Goal: Check status

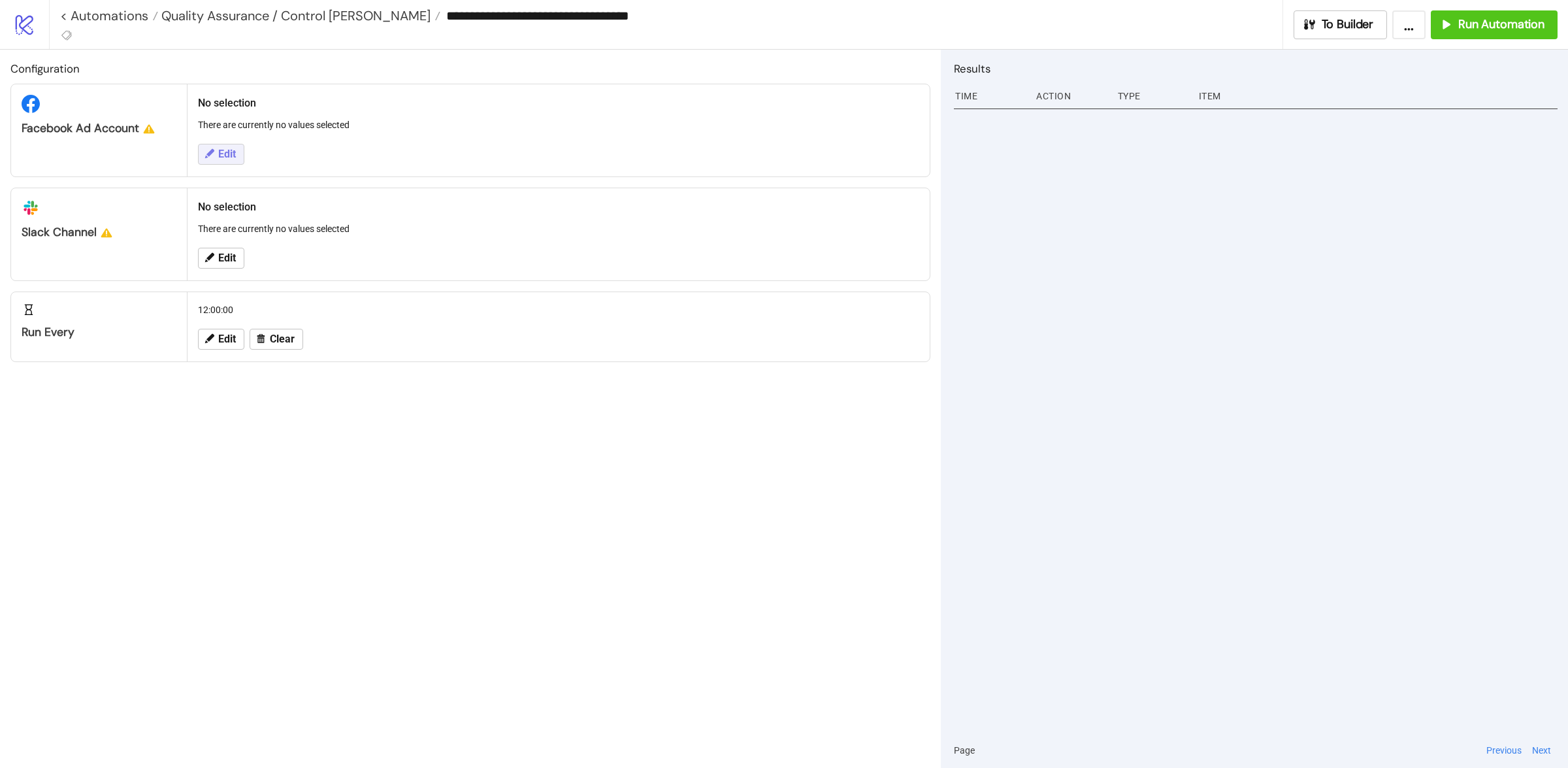
click at [218, 148] on span "Edit" at bounding box center [227, 154] width 18 height 12
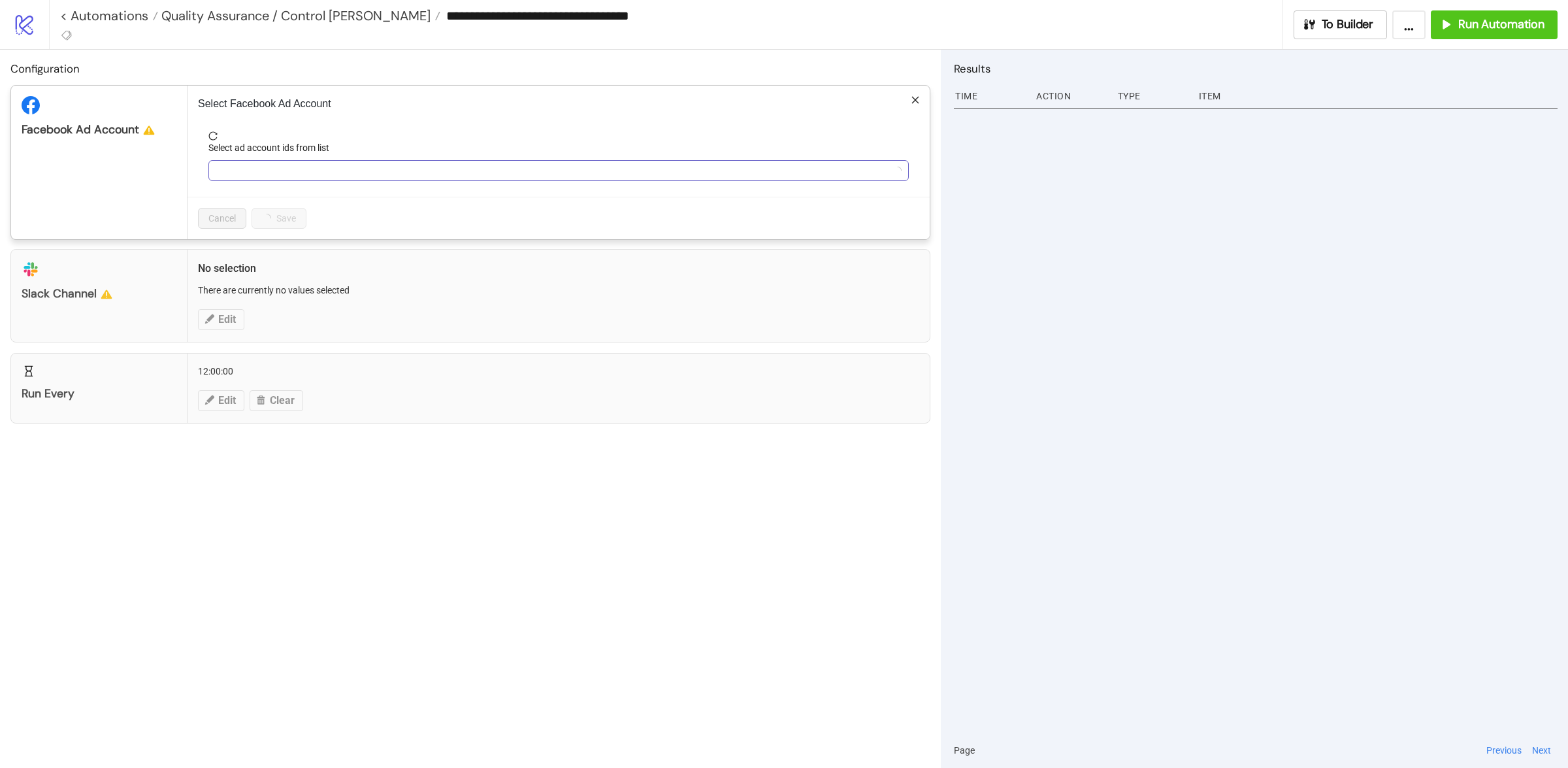
click at [257, 172] on div at bounding box center [552, 170] width 681 height 18
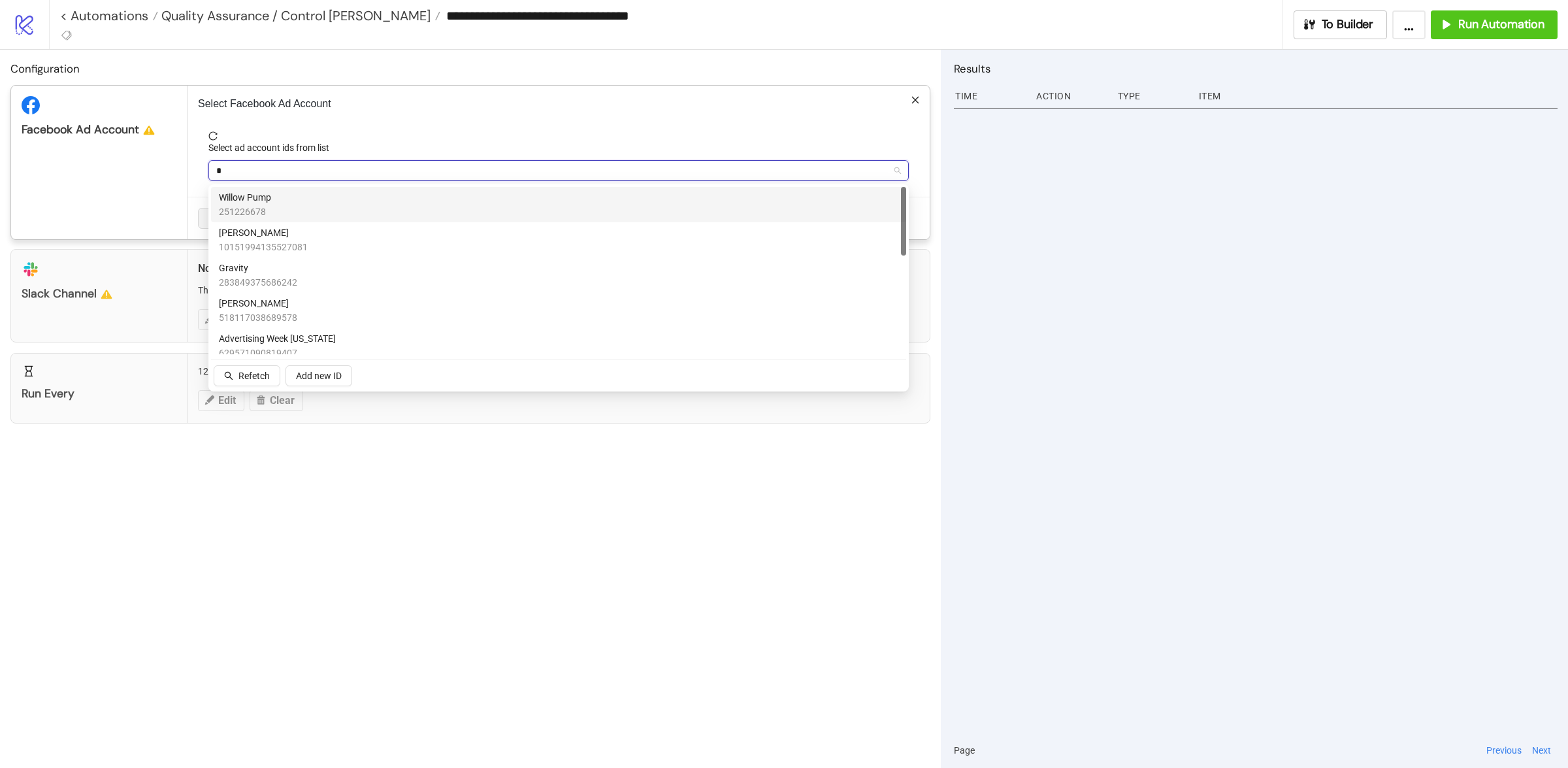
type input "**"
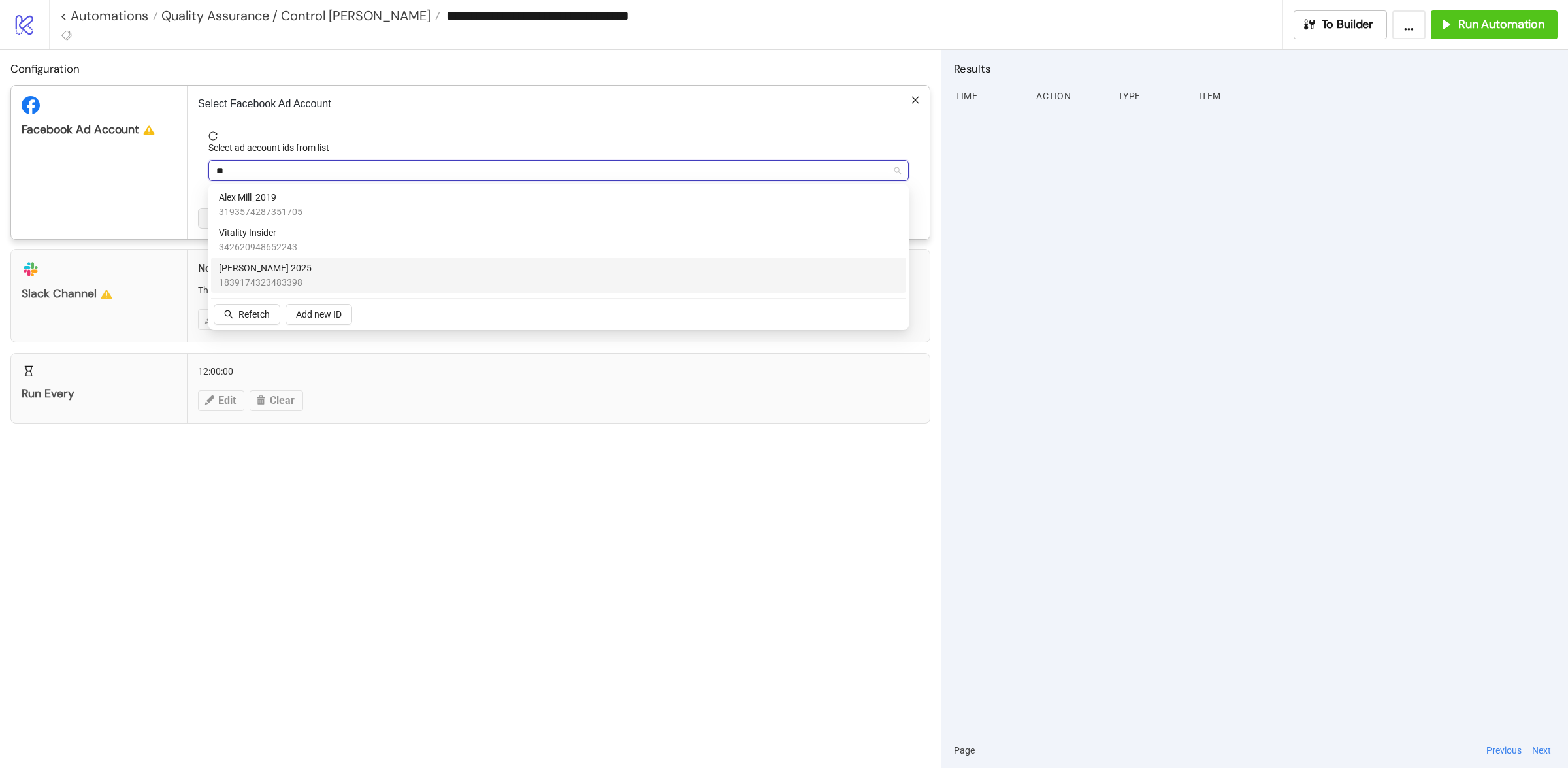
click at [269, 275] on span "1839174323483398" at bounding box center [265, 282] width 92 height 15
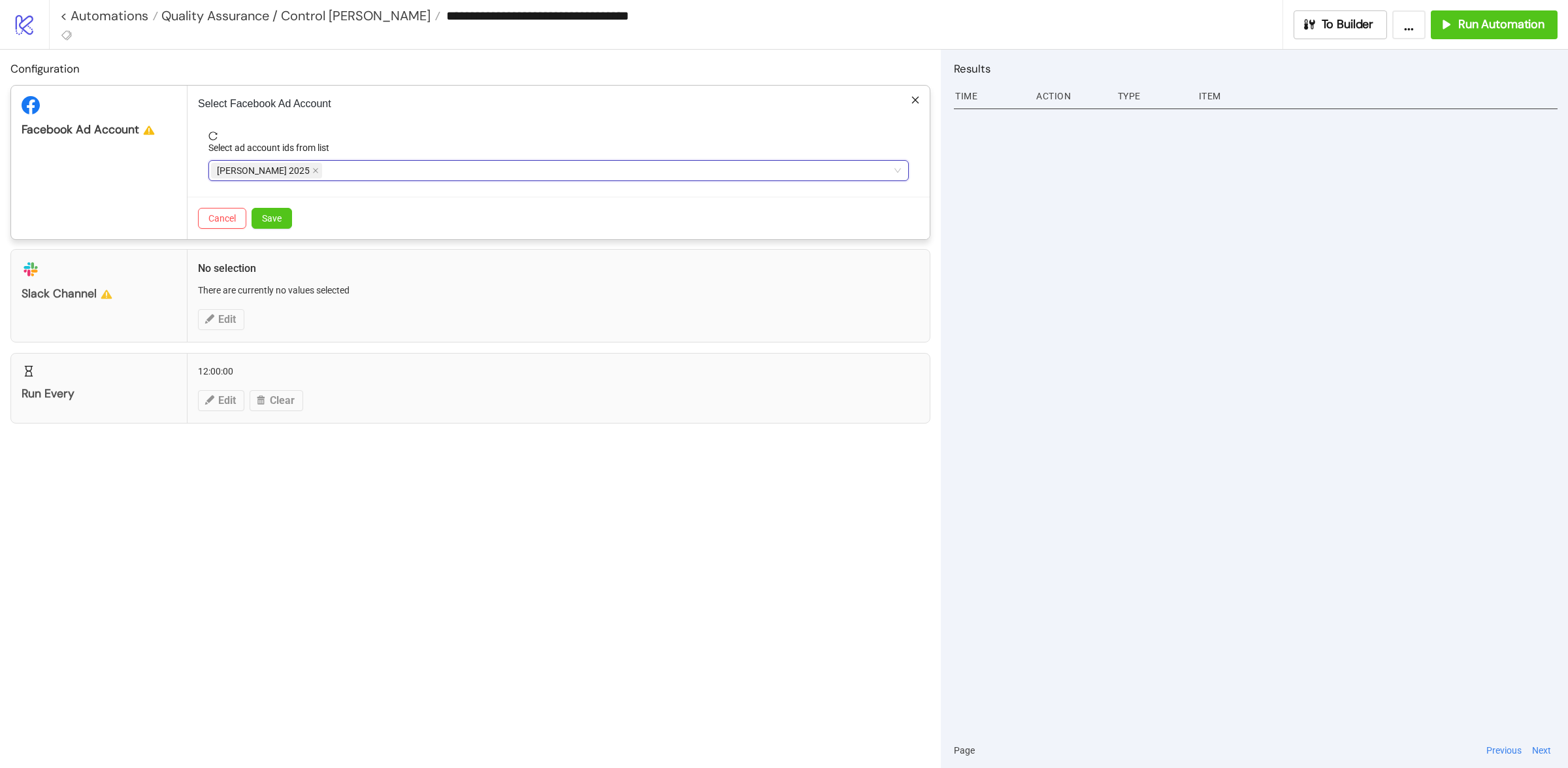
click at [155, 198] on div "Facebook Ad Account" at bounding box center [98, 163] width 176 height 154
click at [273, 217] on span "Save" at bounding box center [272, 218] width 19 height 11
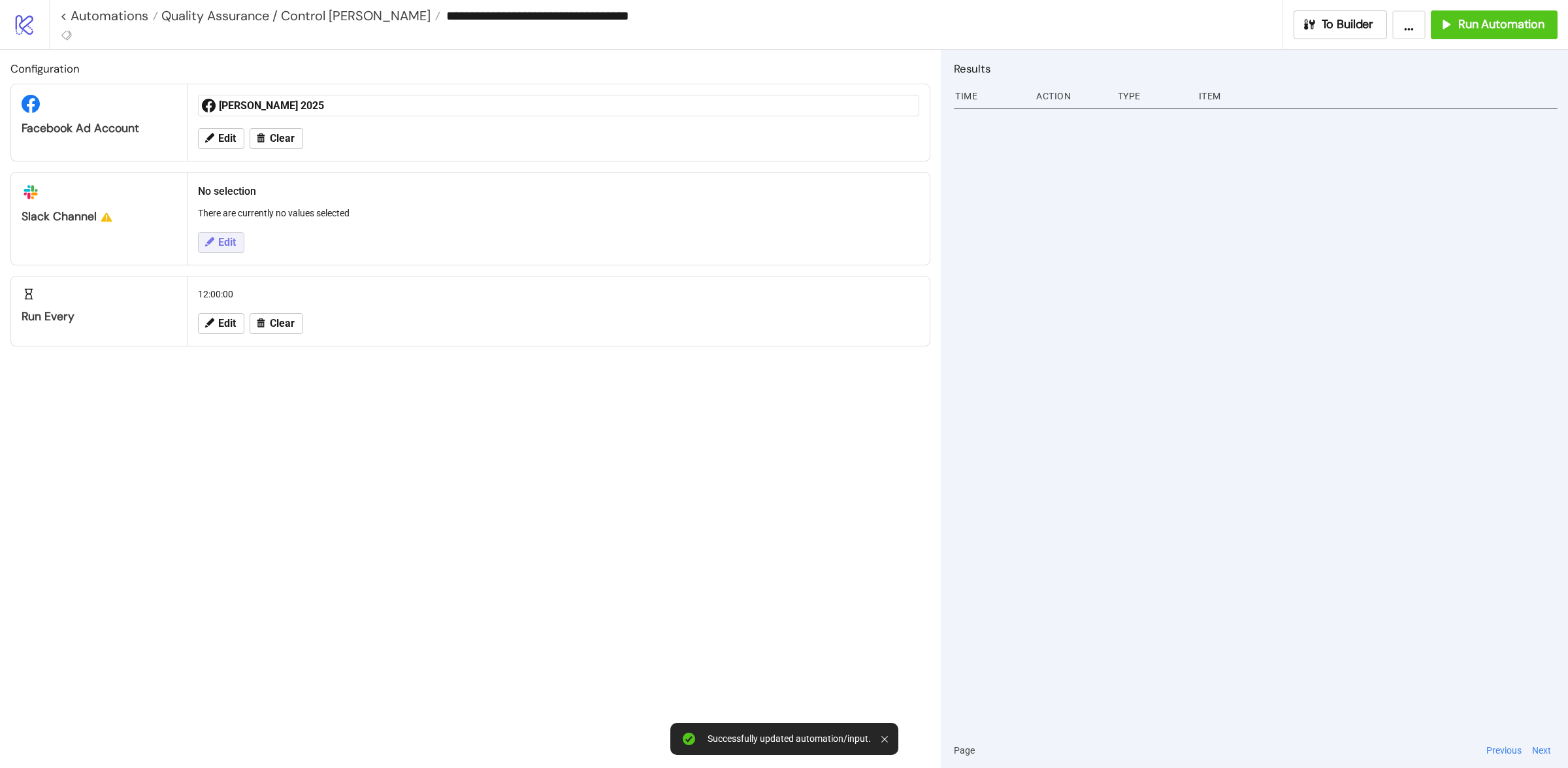
click at [220, 238] on span "Edit" at bounding box center [227, 242] width 18 height 12
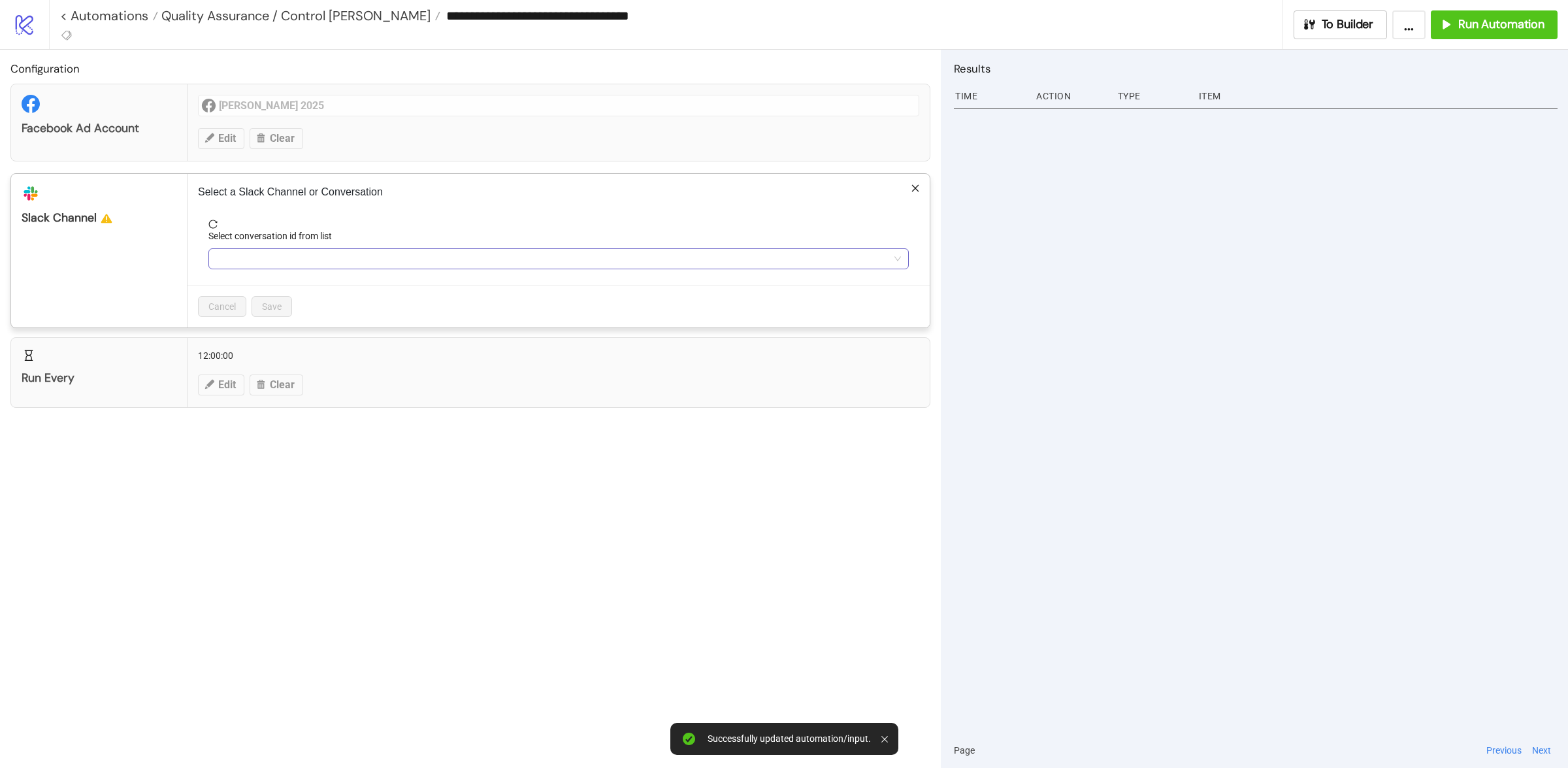
click at [248, 250] on input "Select conversation id from list" at bounding box center [552, 259] width 673 height 19
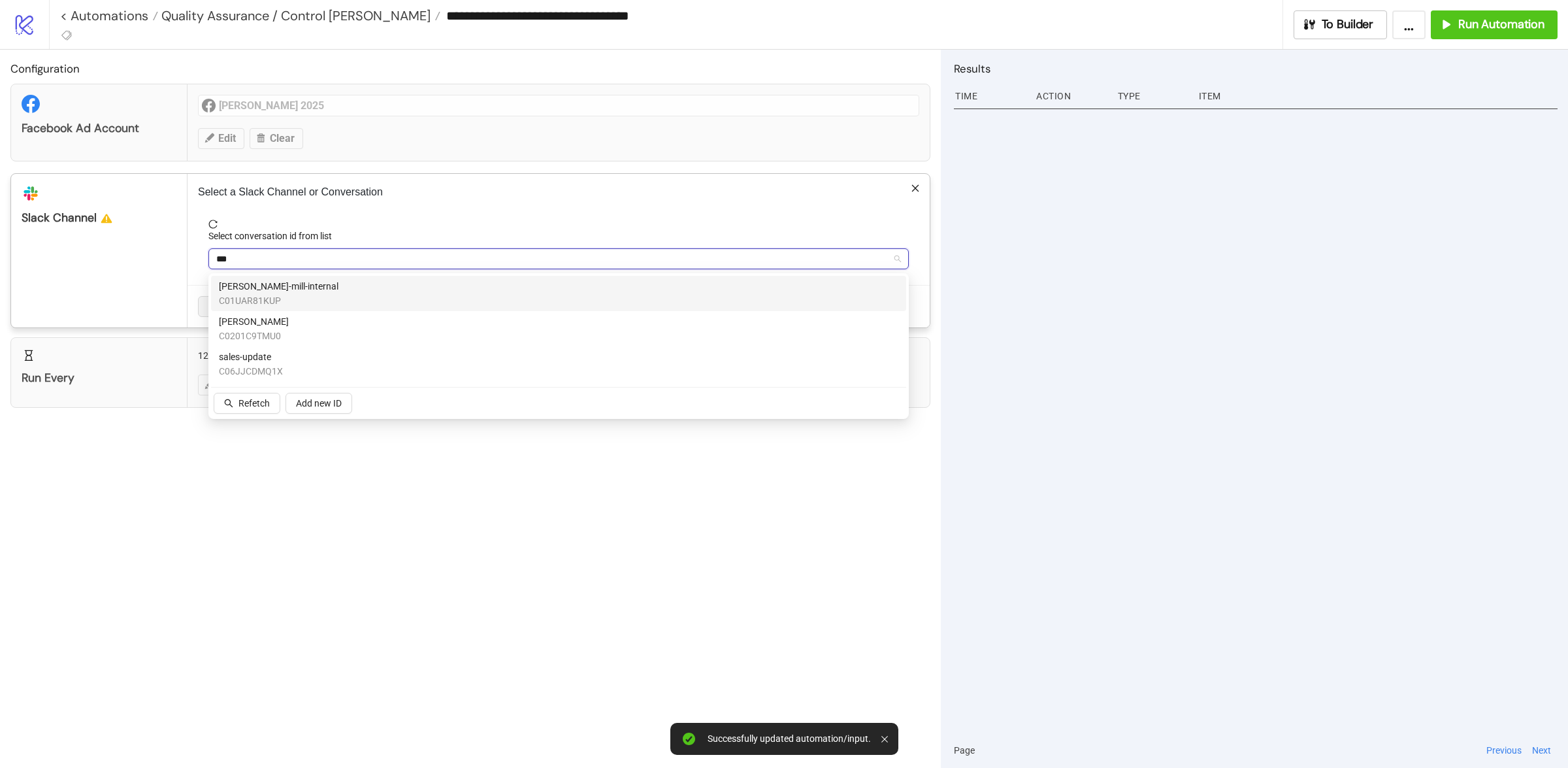
type input "****"
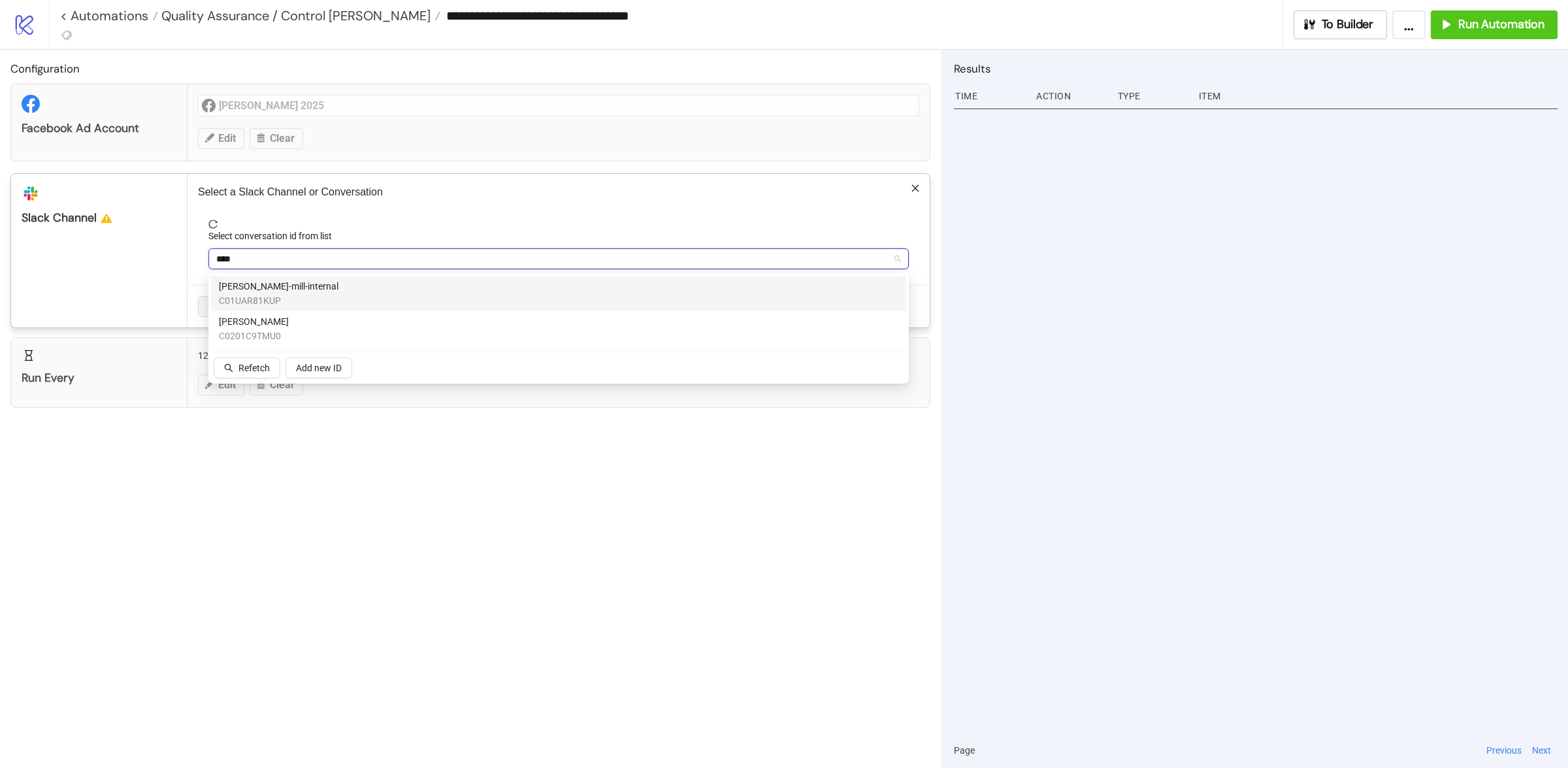
click at [277, 297] on span "C01UAR81KUP" at bounding box center [278, 300] width 120 height 15
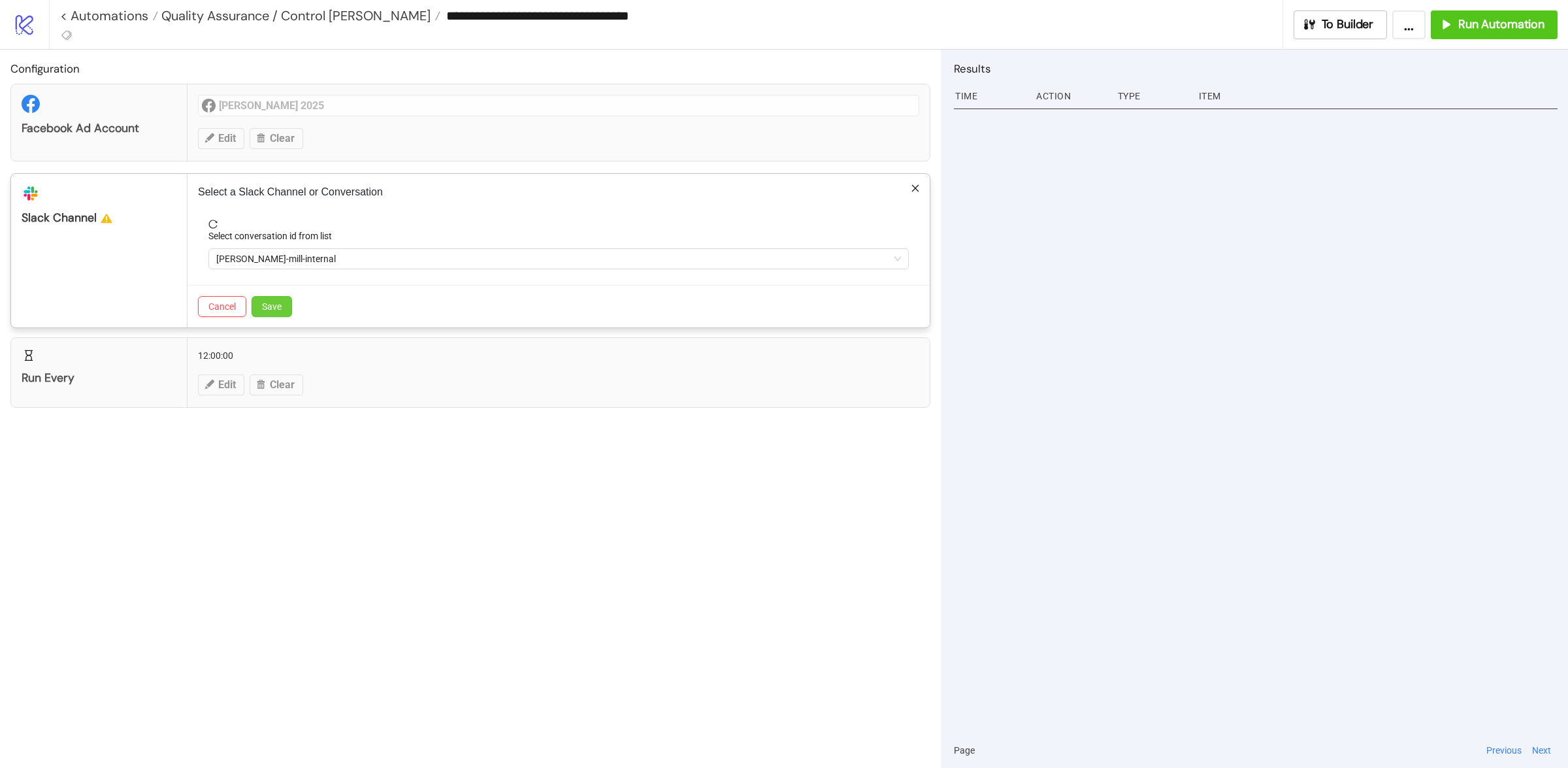
click at [273, 303] on span "Save" at bounding box center [272, 306] width 19 height 11
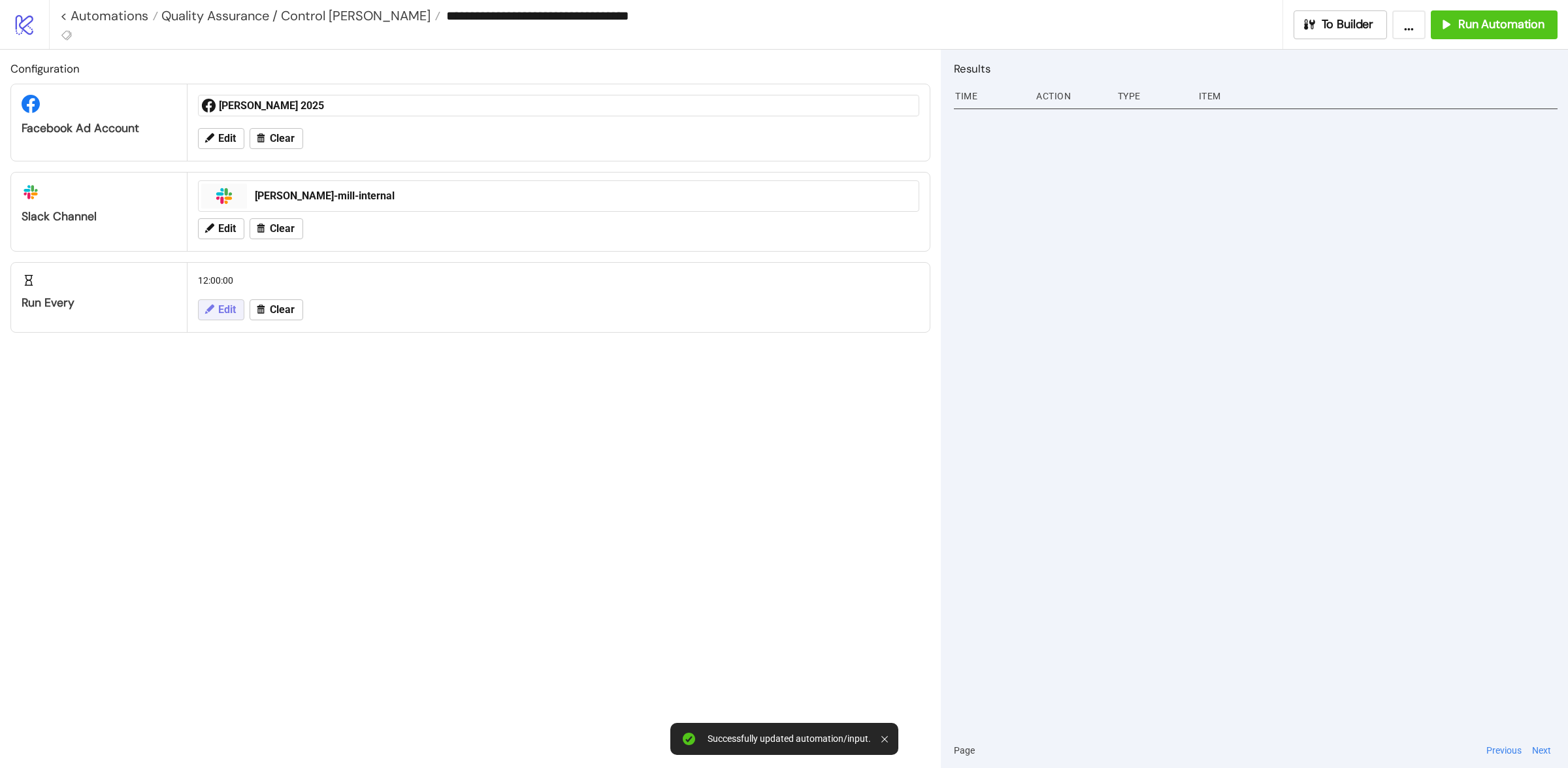
click at [212, 311] on icon at bounding box center [209, 309] width 12 height 12
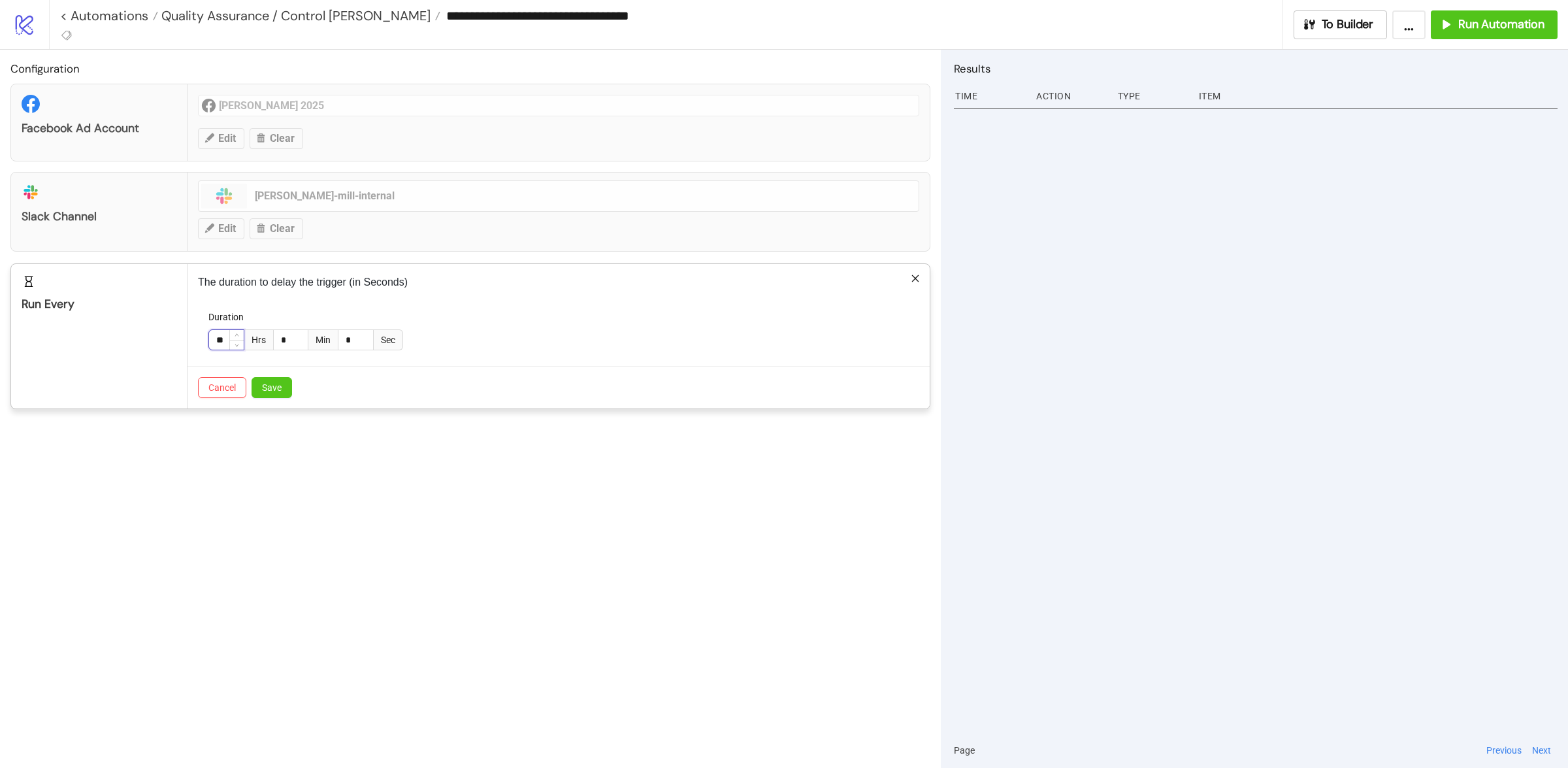
click at [234, 341] on span "Decrease Value" at bounding box center [237, 345] width 15 height 10
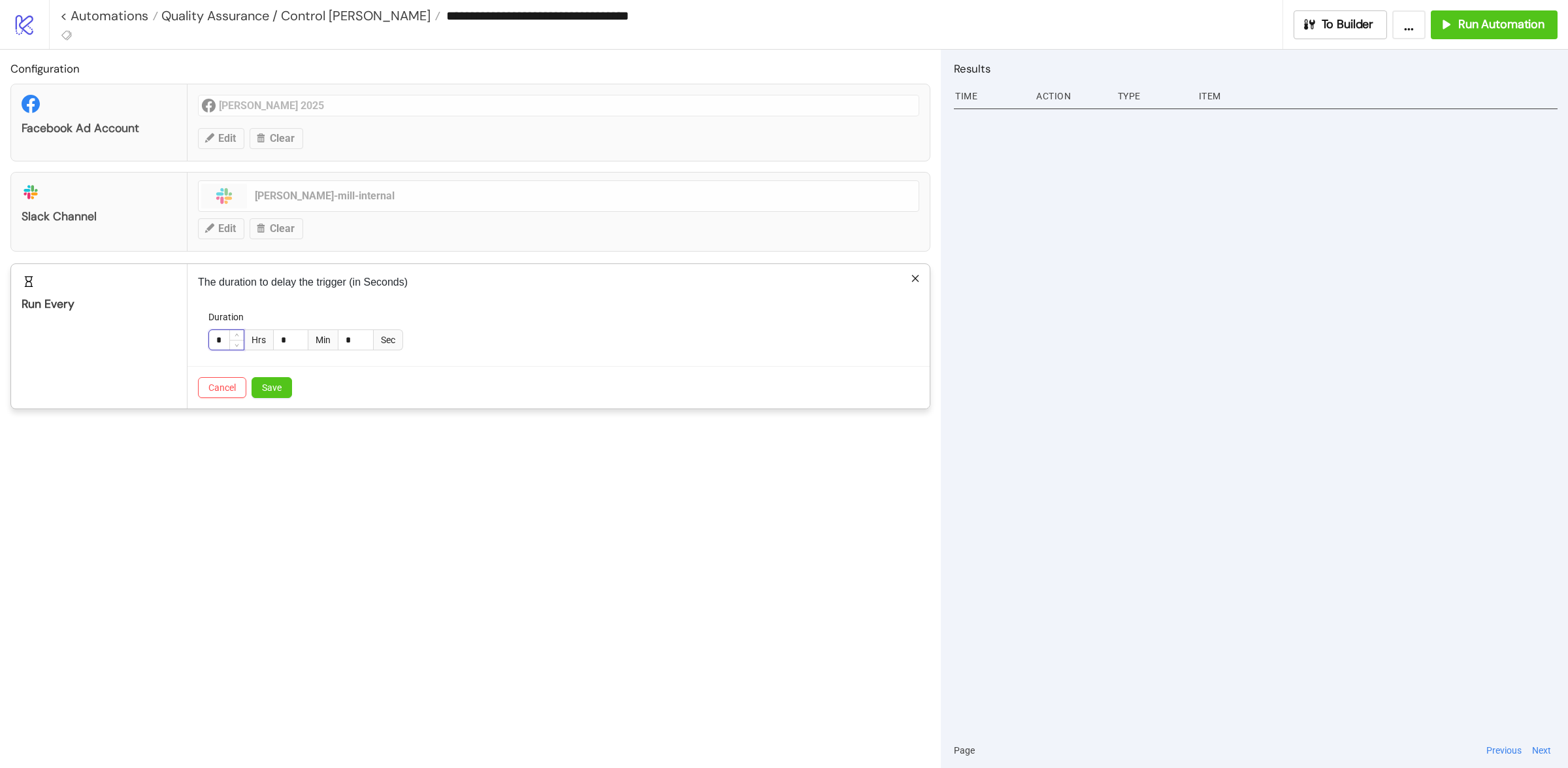
click at [234, 341] on span "Decrease Value" at bounding box center [237, 345] width 15 height 10
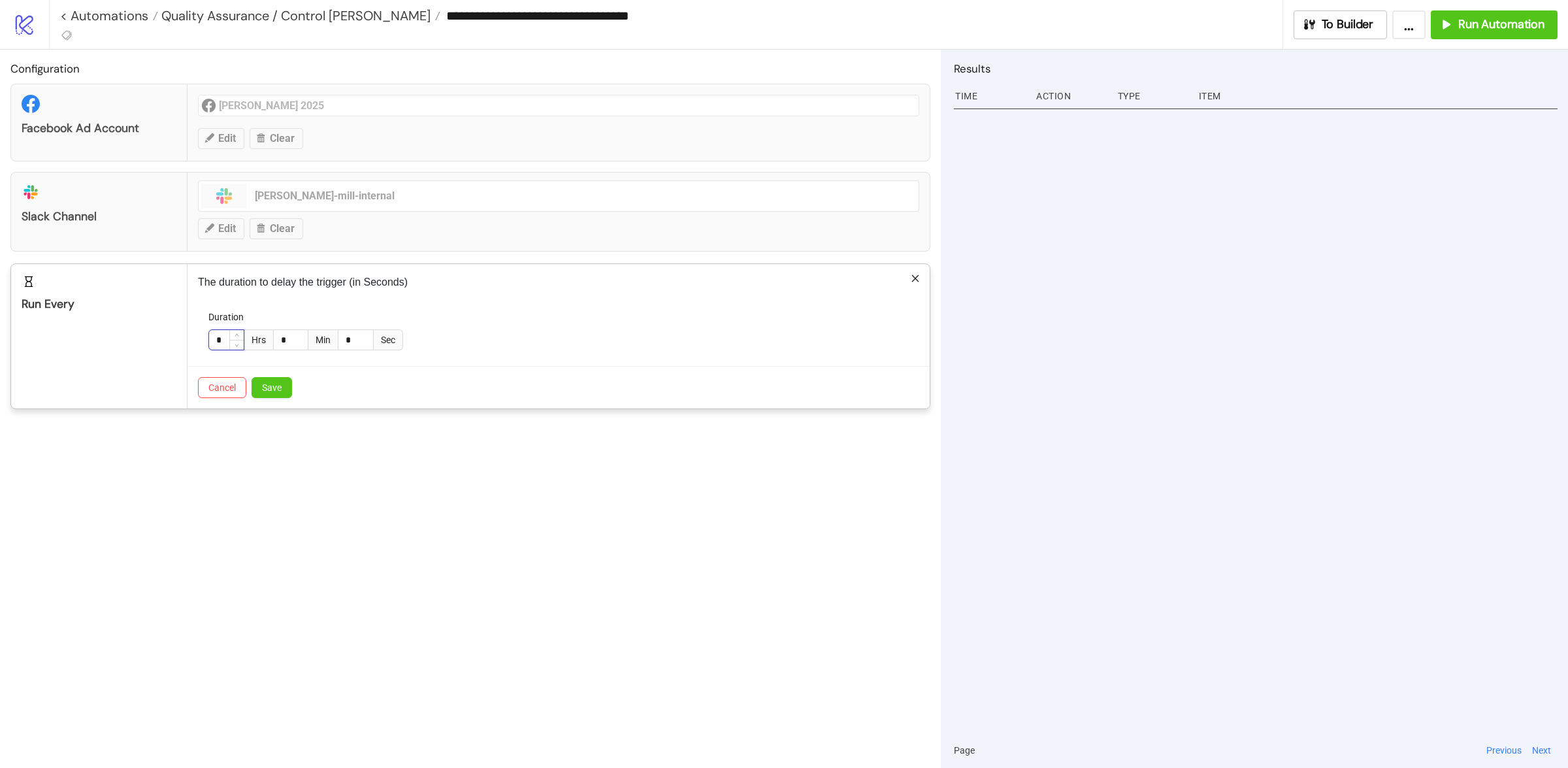
type input "*"
click at [234, 341] on span "Decrease Value" at bounding box center [237, 345] width 15 height 10
click at [359, 370] on div "Cancel Save" at bounding box center [559, 387] width 742 height 43
click at [275, 389] on span "Save" at bounding box center [272, 387] width 19 height 11
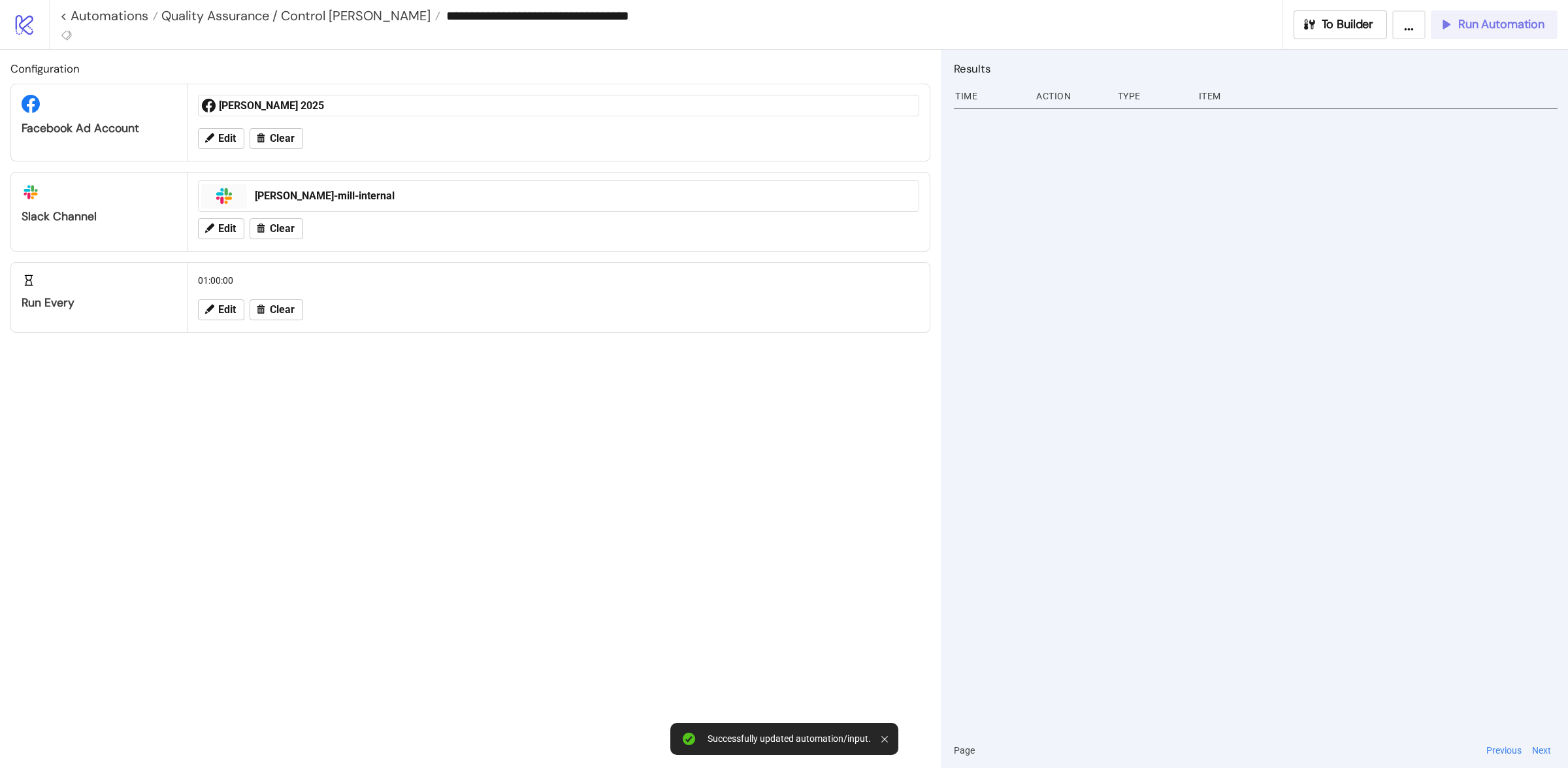
click at [1497, 38] on button "Run Automation" at bounding box center [1494, 25] width 127 height 29
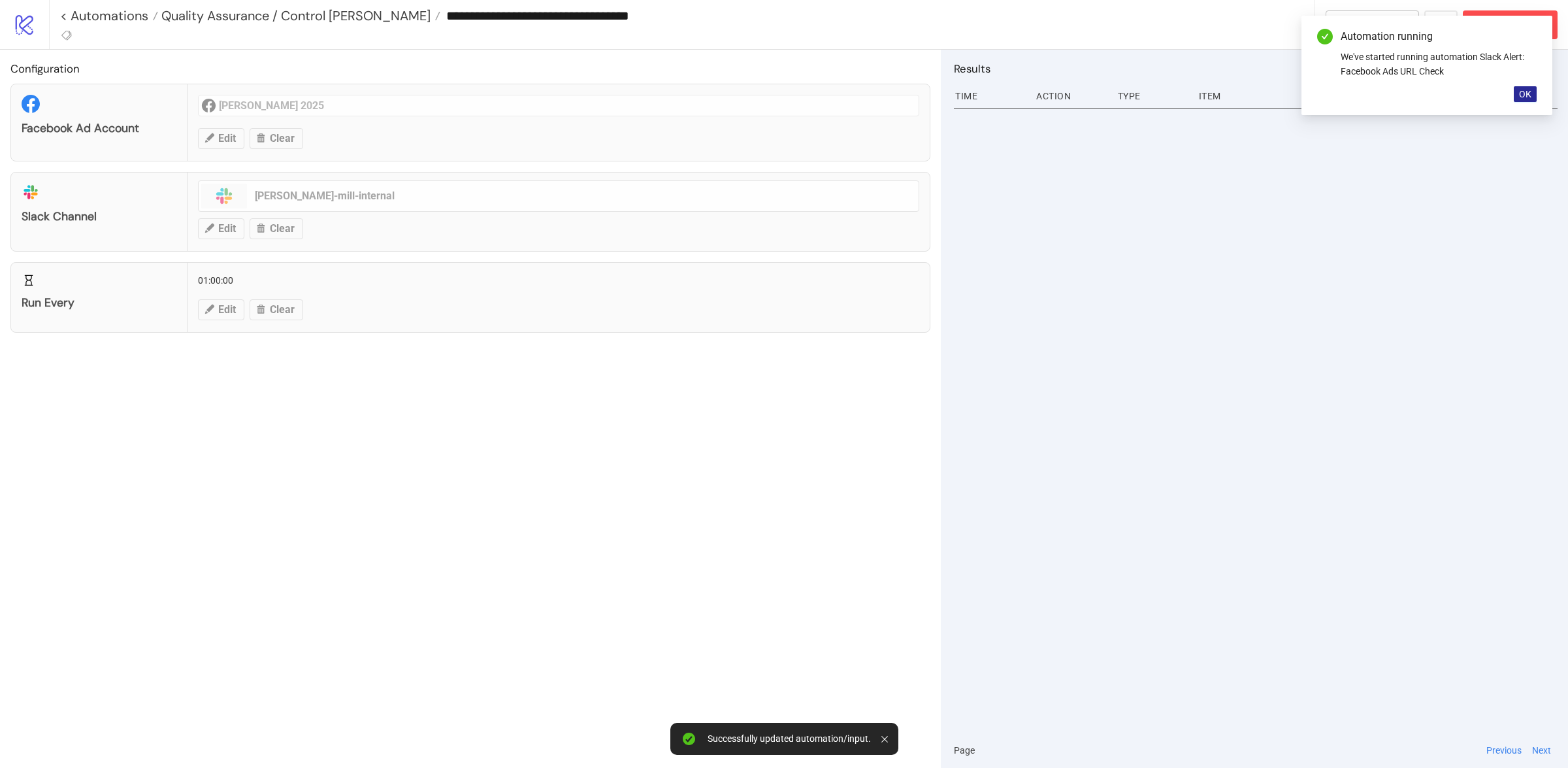
click at [1526, 92] on span "OK" at bounding box center [1524, 93] width 13 height 11
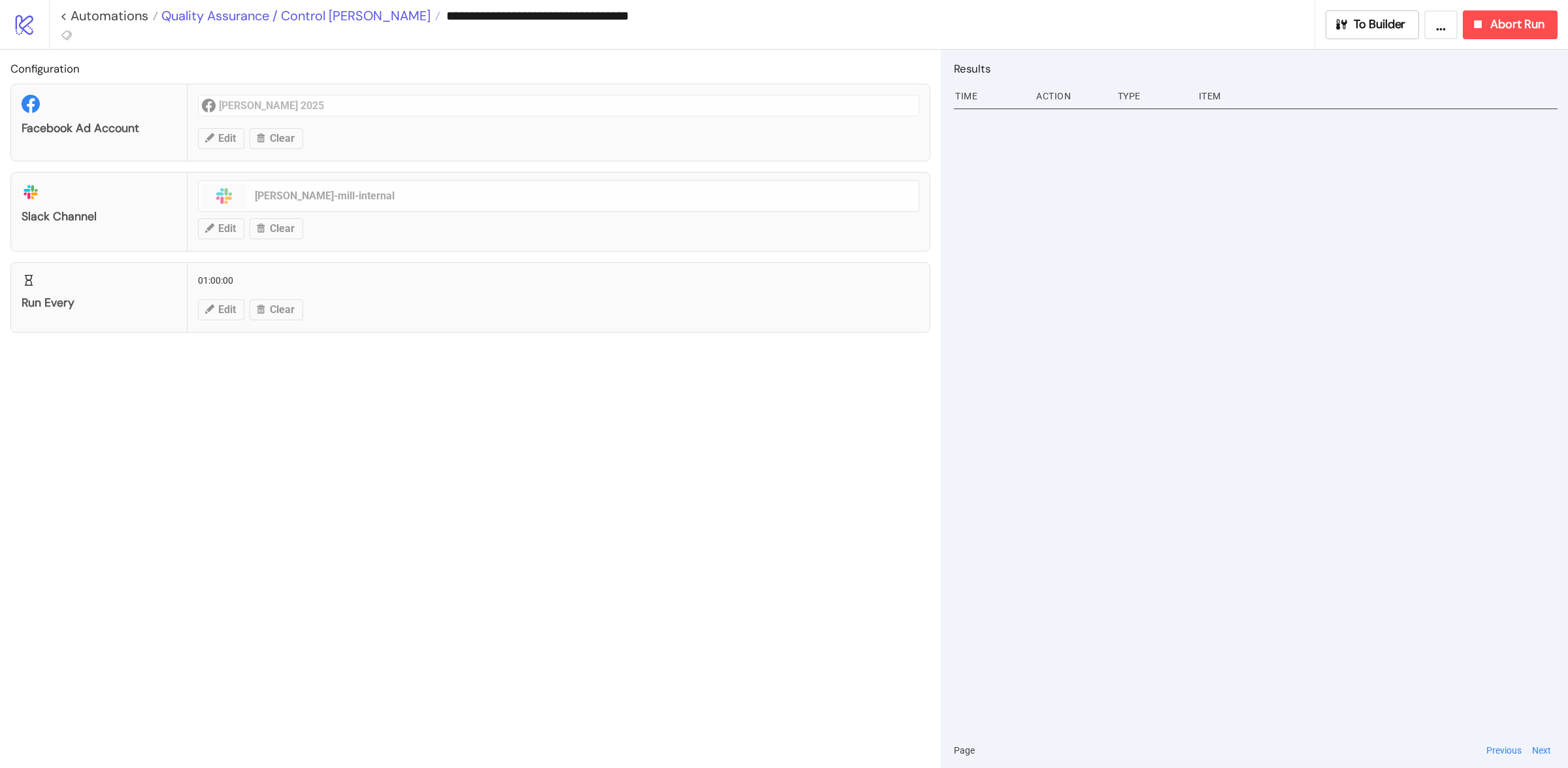
click at [339, 17] on span "Quality Assurance / Control Alex Mill" at bounding box center [294, 15] width 273 height 17
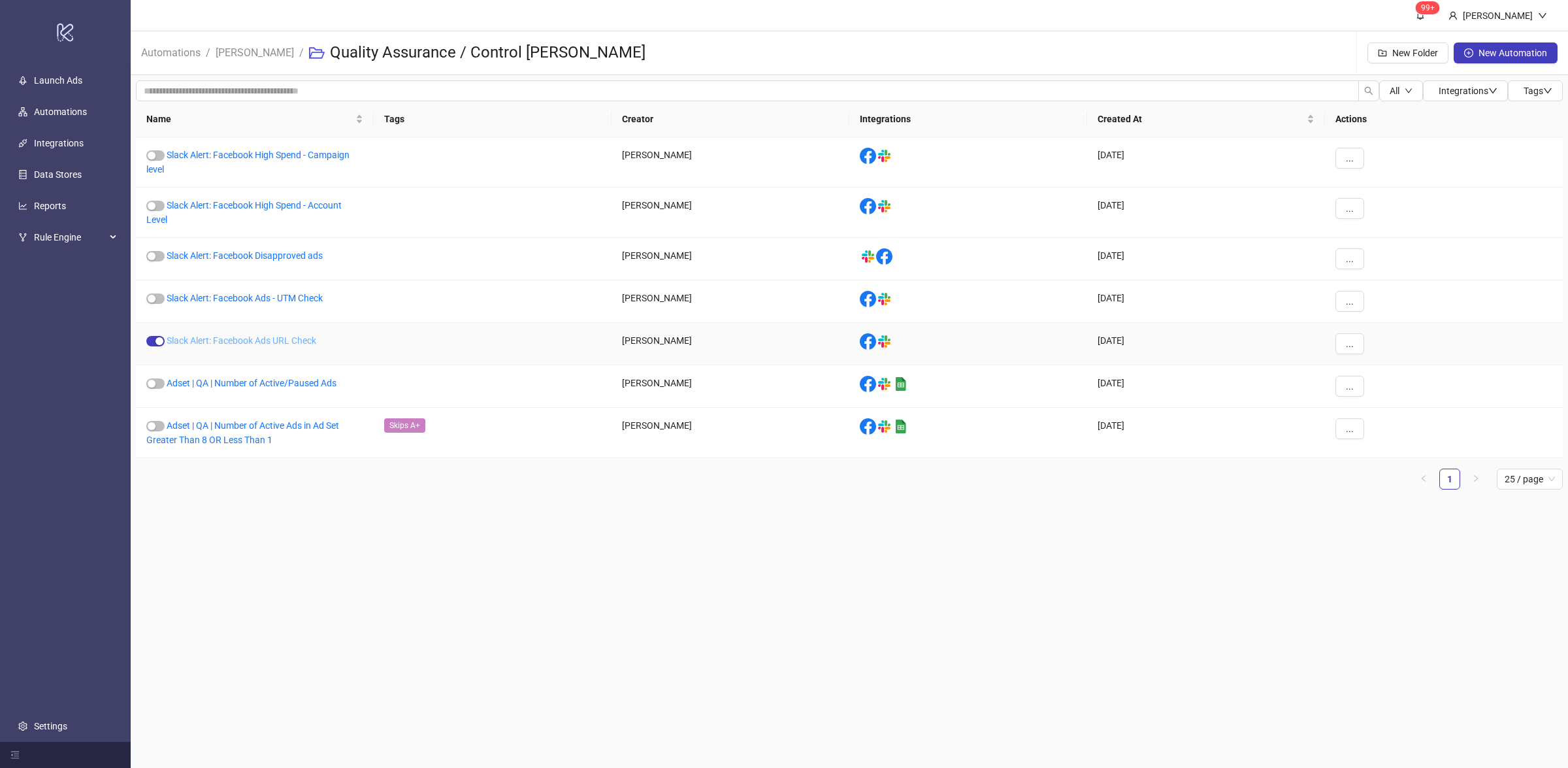
click at [273, 344] on link "Slack Alert: Facebook Ads URL Check" at bounding box center [241, 340] width 150 height 11
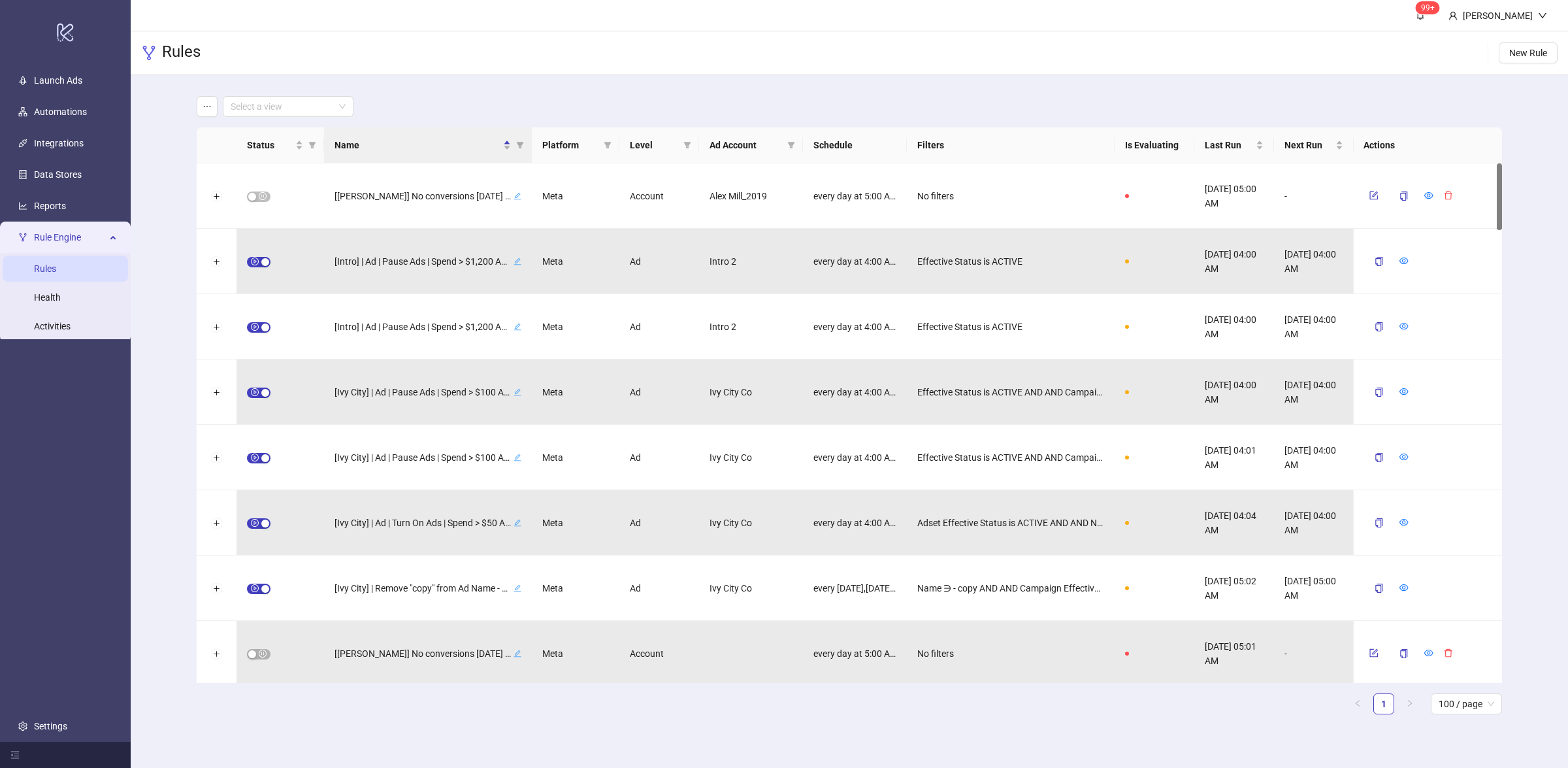
click at [791, 146] on icon "filter" at bounding box center [790, 145] width 7 height 7
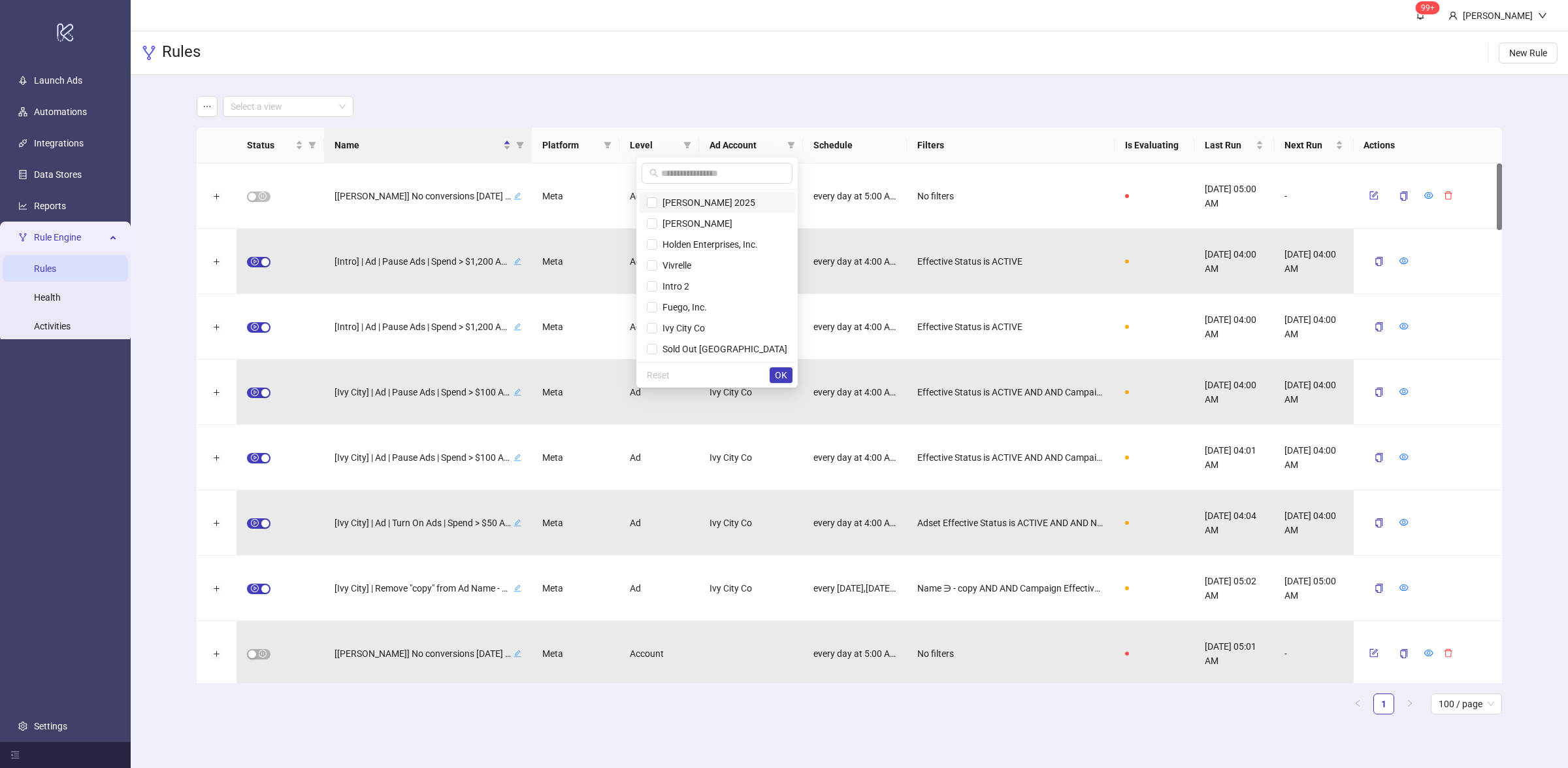
click at [726, 196] on span "[PERSON_NAME] 2025" at bounding box center [716, 202] width 140 height 15
click at [784, 381] on span "OK" at bounding box center [781, 375] width 13 height 11
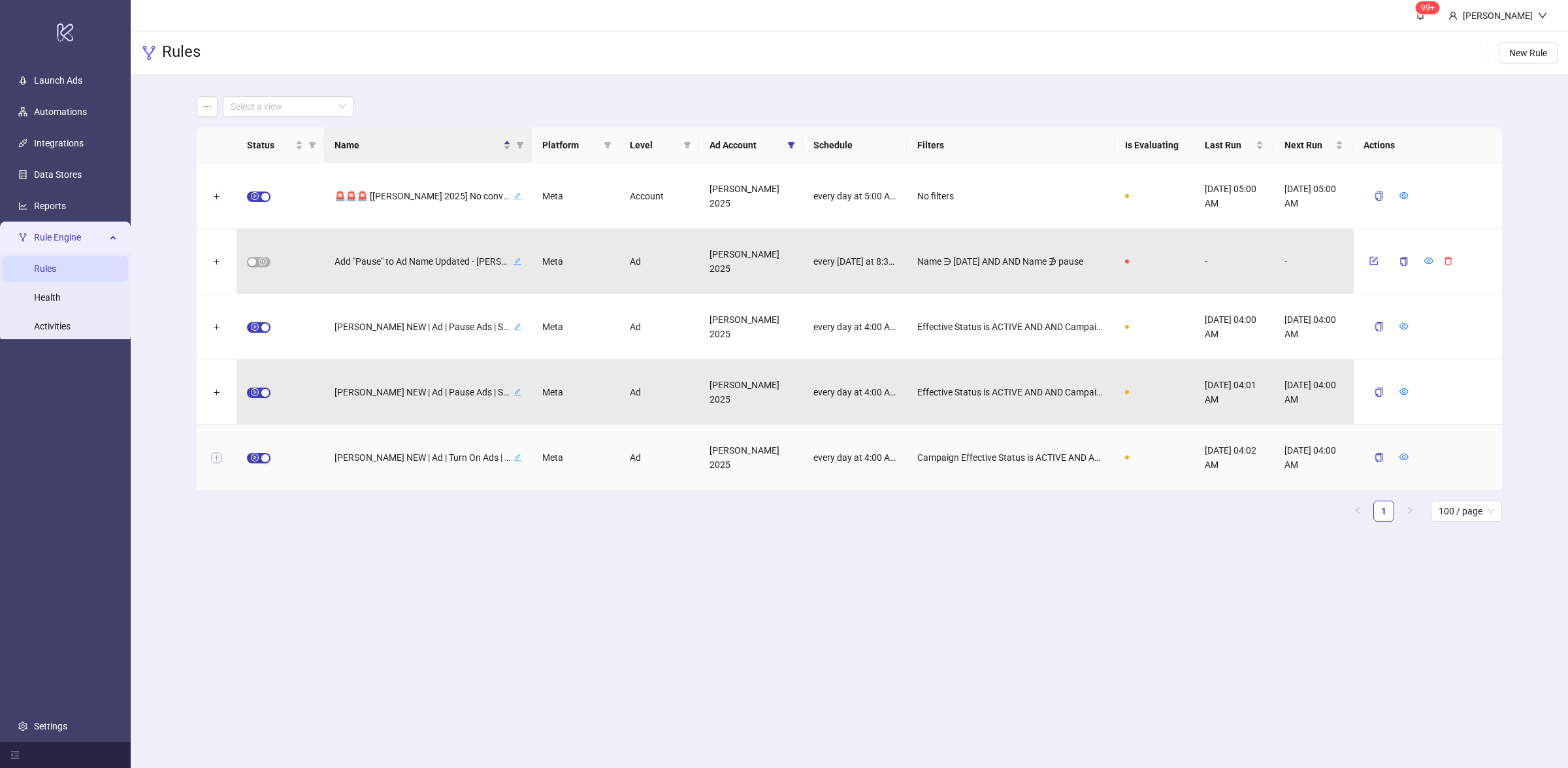
click at [213, 456] on button "Expand row" at bounding box center [216, 457] width 11 height 11
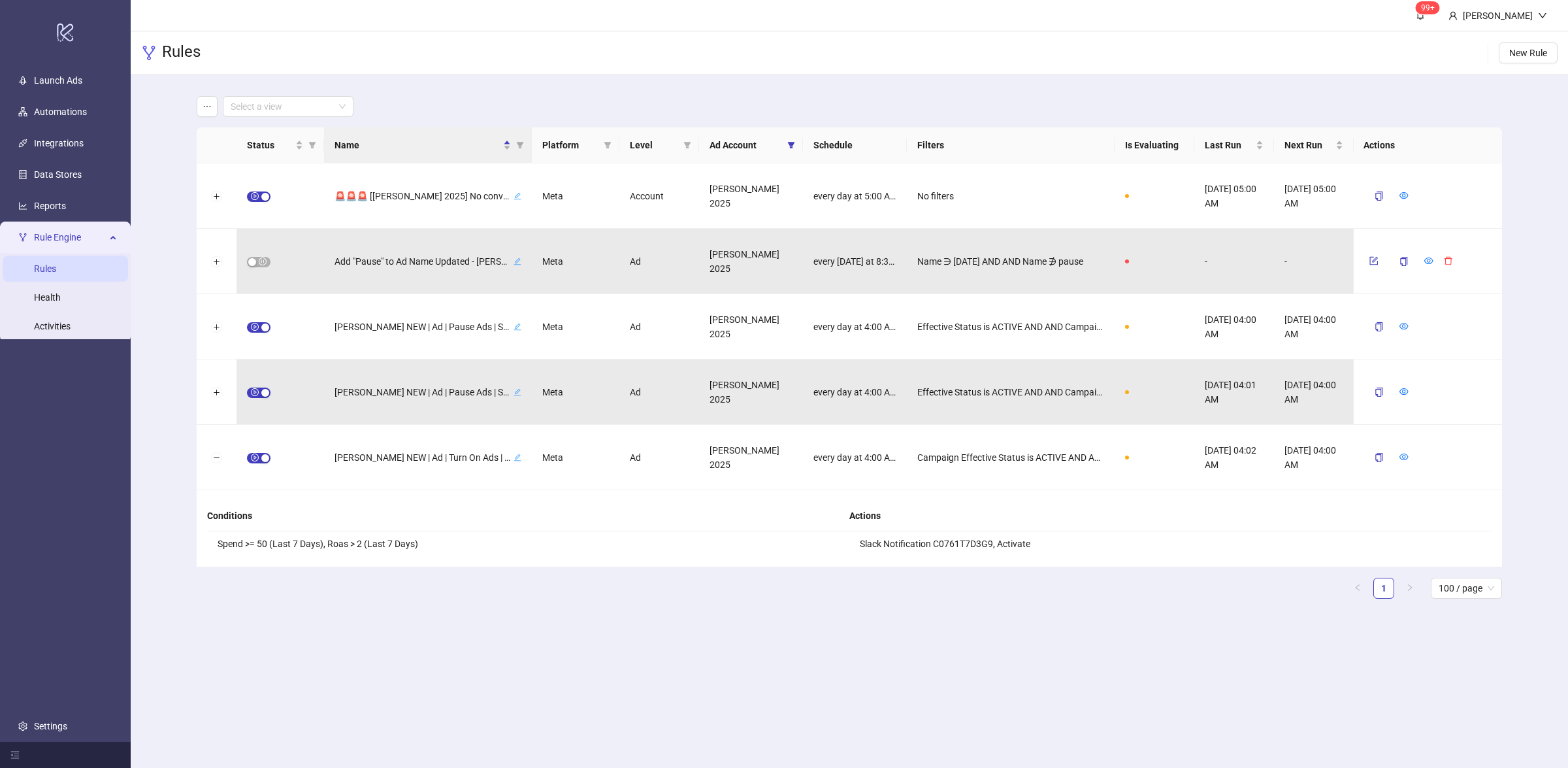
click at [1008, 610] on main "Select a view Status Name Platform Level Ad Account Schedule Filters Is Evaluat…" at bounding box center [849, 352] width 1327 height 555
click at [633, 623] on main "Select a view Status Name Platform Level Ad Account Schedule Filters Is Evaluat…" at bounding box center [849, 352] width 1327 height 555
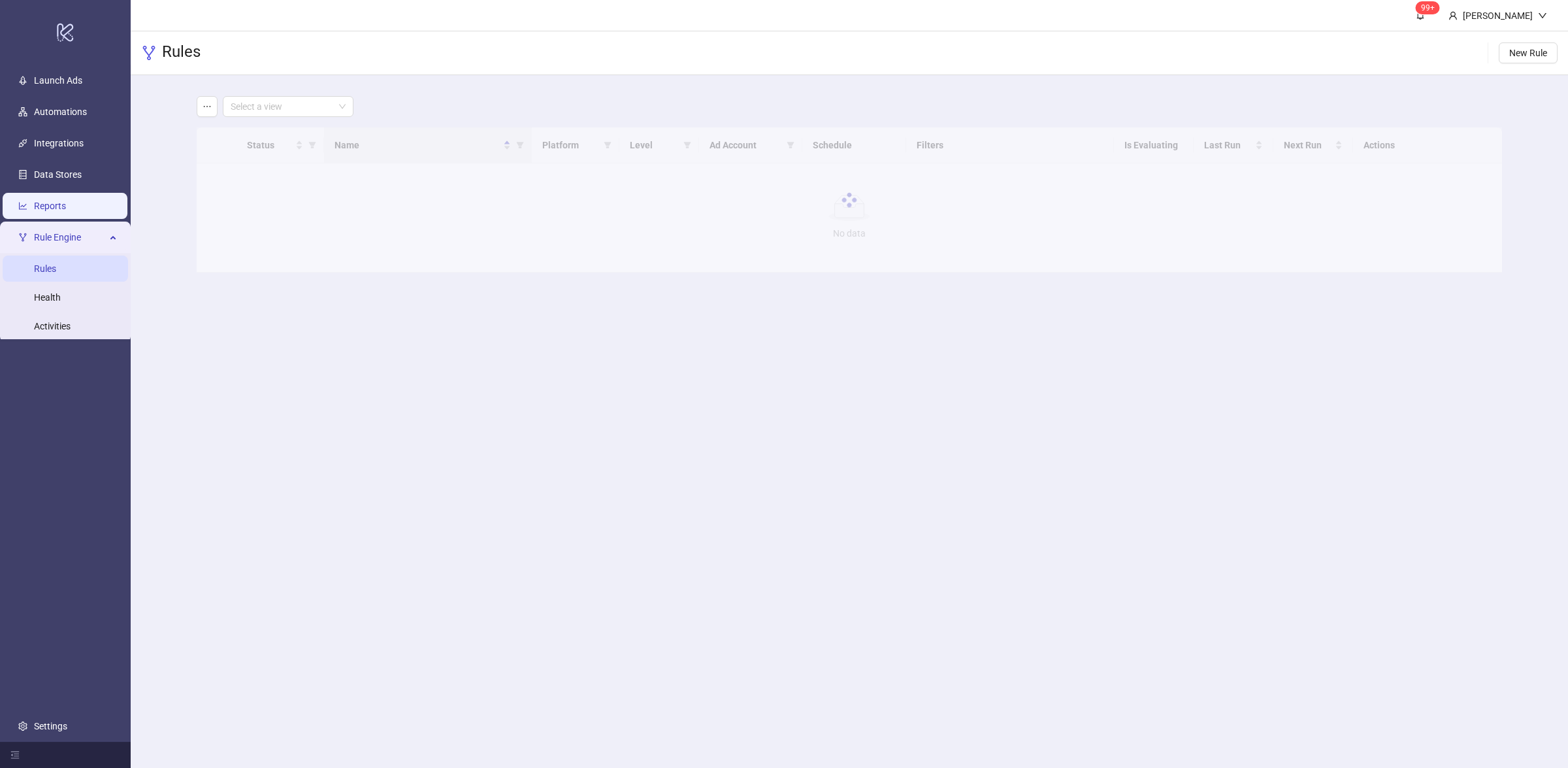
click at [53, 203] on link "Reports" at bounding box center [50, 205] width 32 height 11
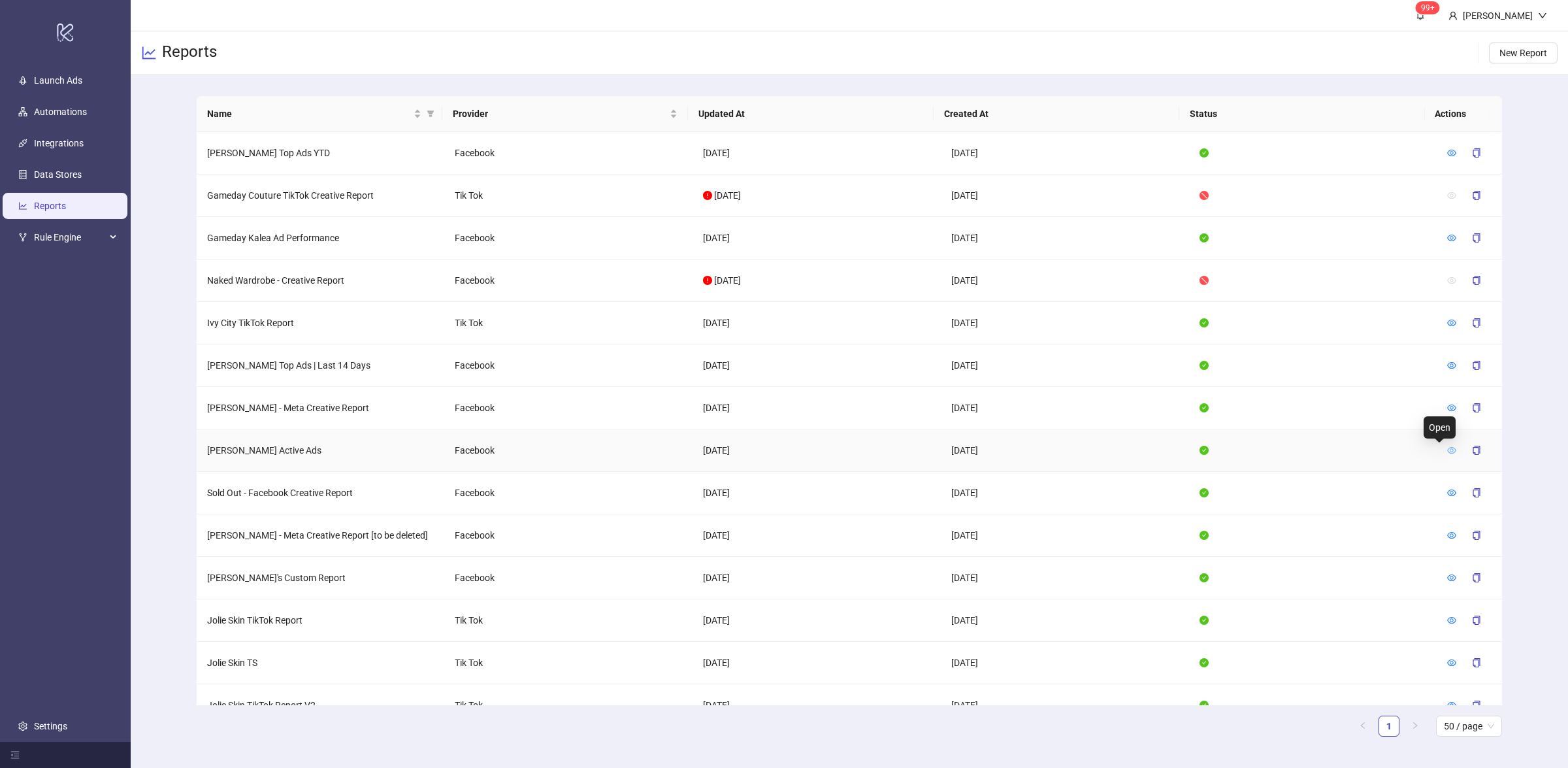
click at [1447, 452] on icon "eye" at bounding box center [1451, 450] width 9 height 9
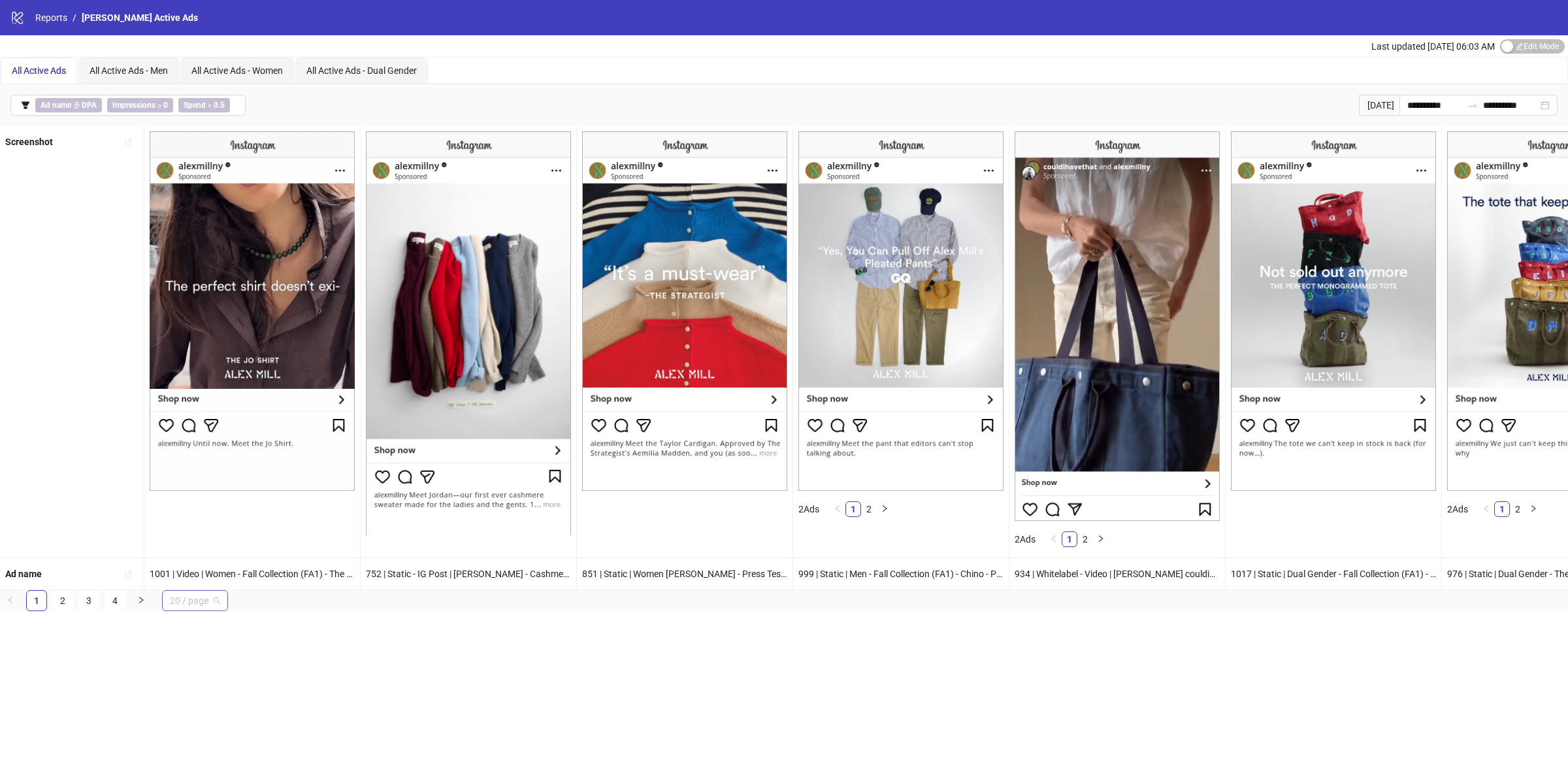
click at [219, 610] on span "20 / page" at bounding box center [196, 601] width 51 height 19
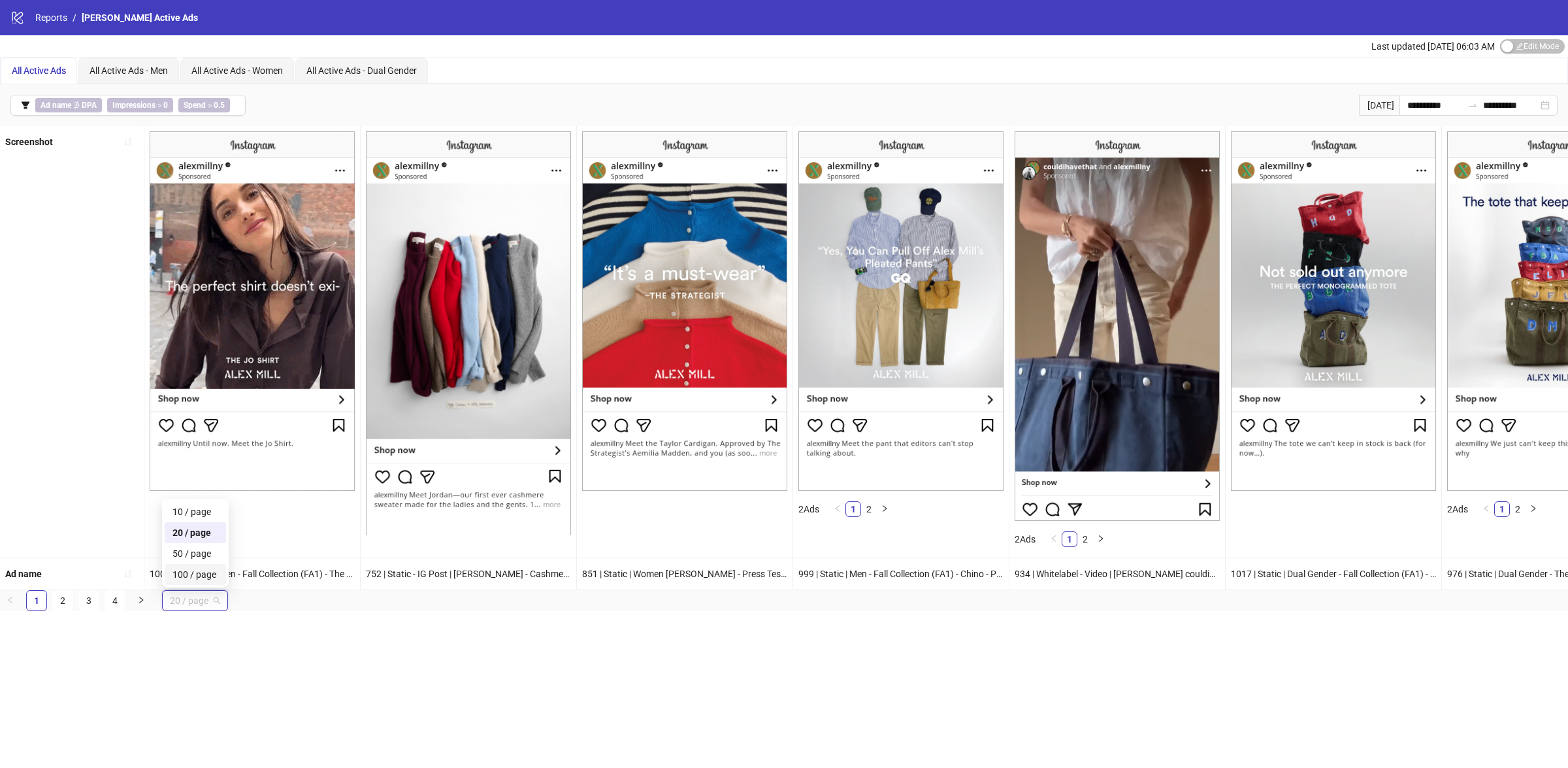
click at [213, 581] on div "100 / page" at bounding box center [195, 574] width 46 height 15
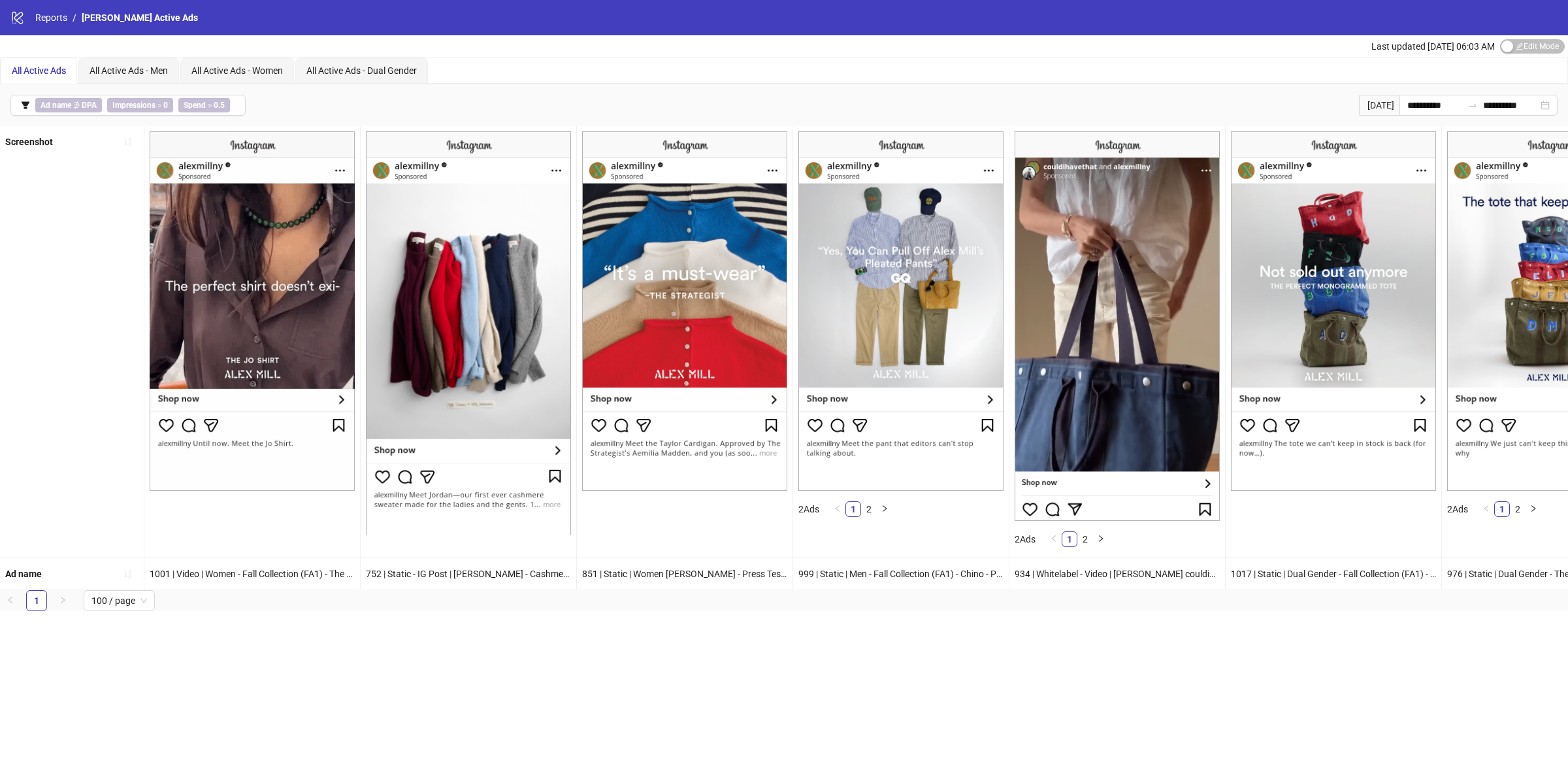
click at [472, 690] on div "**********" at bounding box center [784, 384] width 1568 height 768
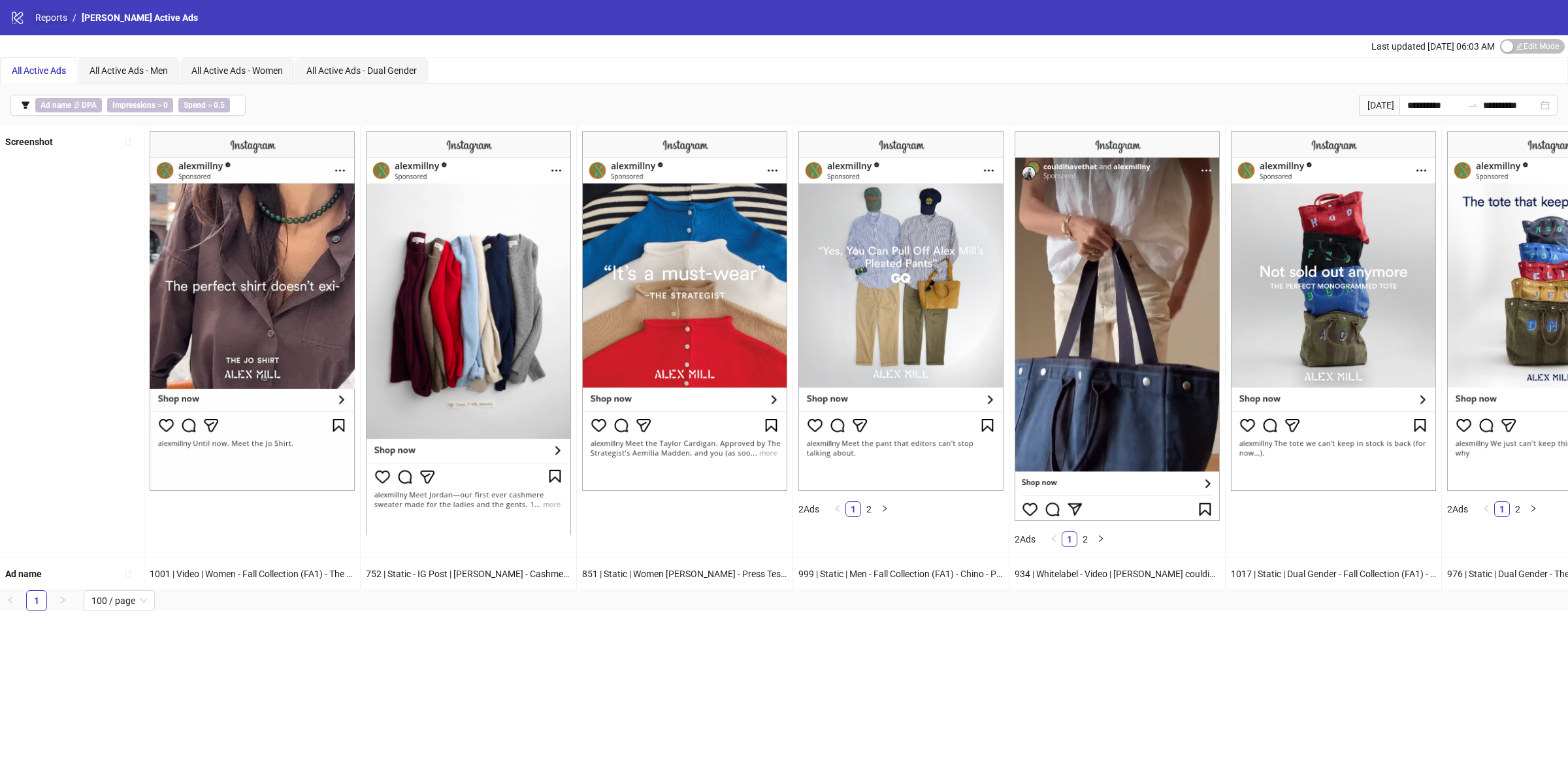
click at [50, 17] on link "Reports" at bounding box center [52, 18] width 37 height 15
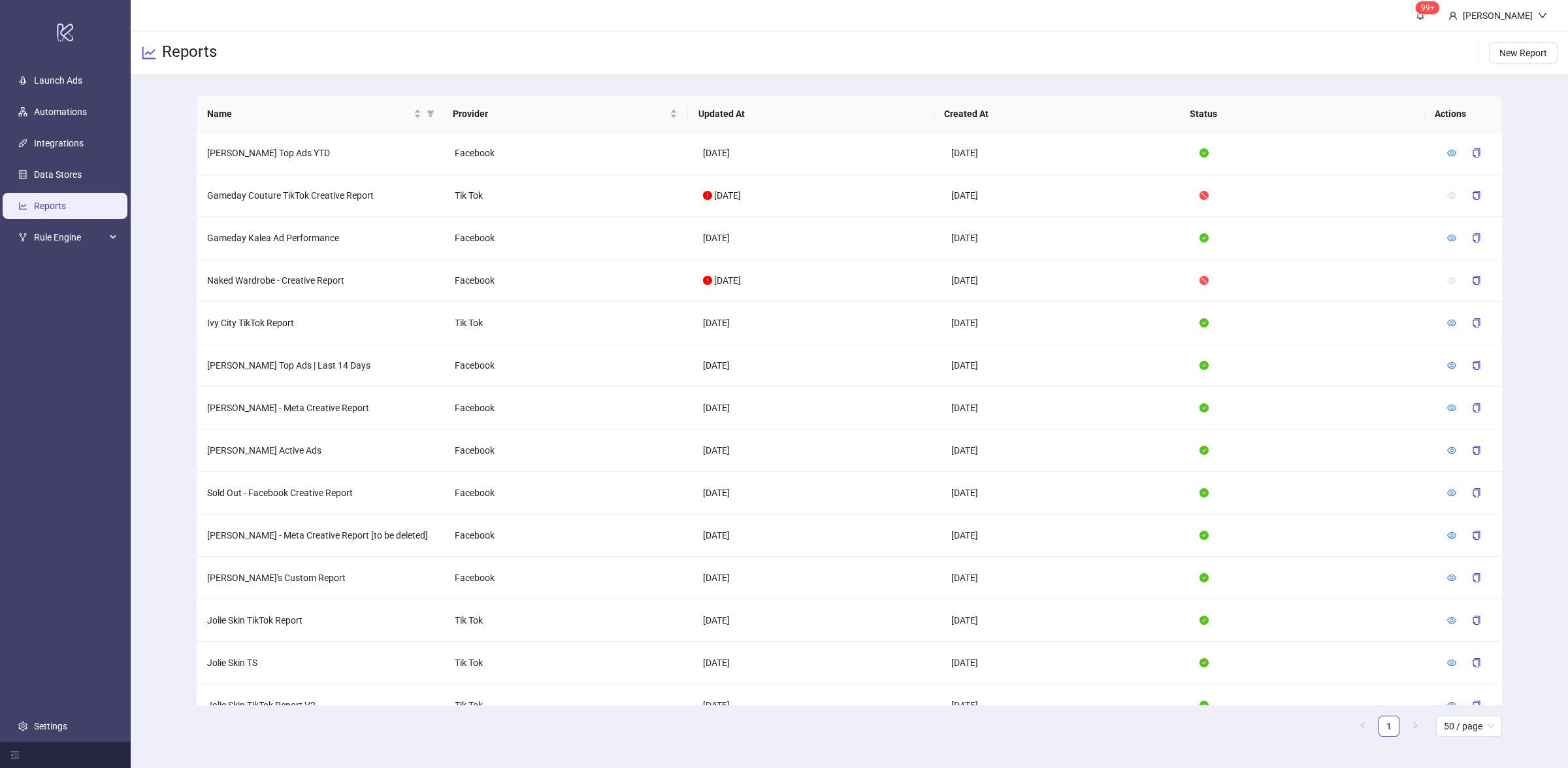
click at [174, 293] on div "Name Provider Updated At Created At Status Actions Alex Mill Top Ads YTD Facebo…" at bounding box center [849, 421] width 1438 height 692
click at [58, 204] on link "Reports" at bounding box center [50, 205] width 32 height 11
drag, startPoint x: 215, startPoint y: 444, endPoint x: 311, endPoint y: 456, distance: 96.7
click at [311, 456] on td "Alex Mill Active Ads" at bounding box center [320, 451] width 248 height 43
click at [1447, 450] on icon "eye" at bounding box center [1451, 450] width 9 height 9
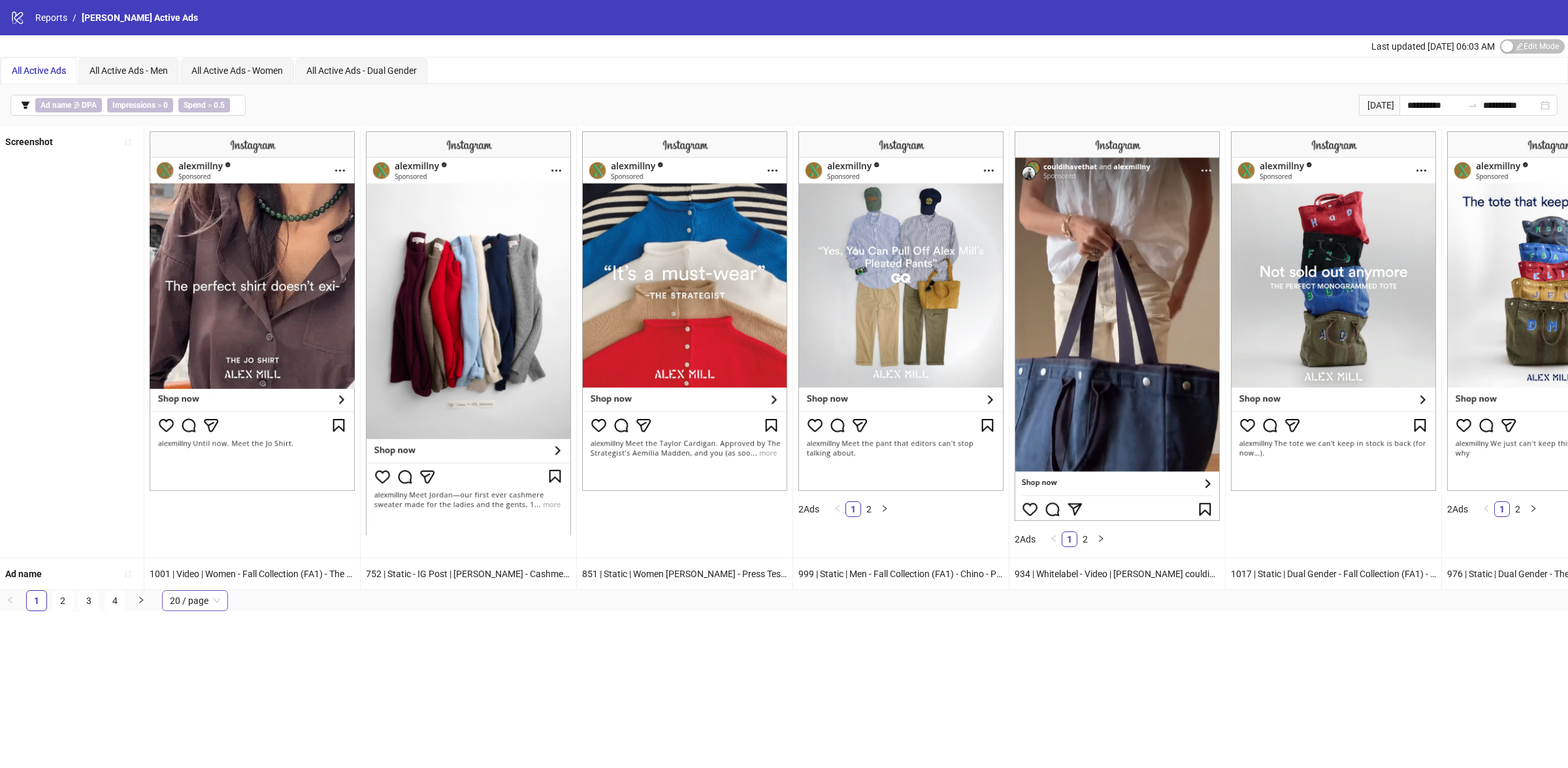
click at [190, 610] on span "20 / page" at bounding box center [196, 601] width 51 height 19
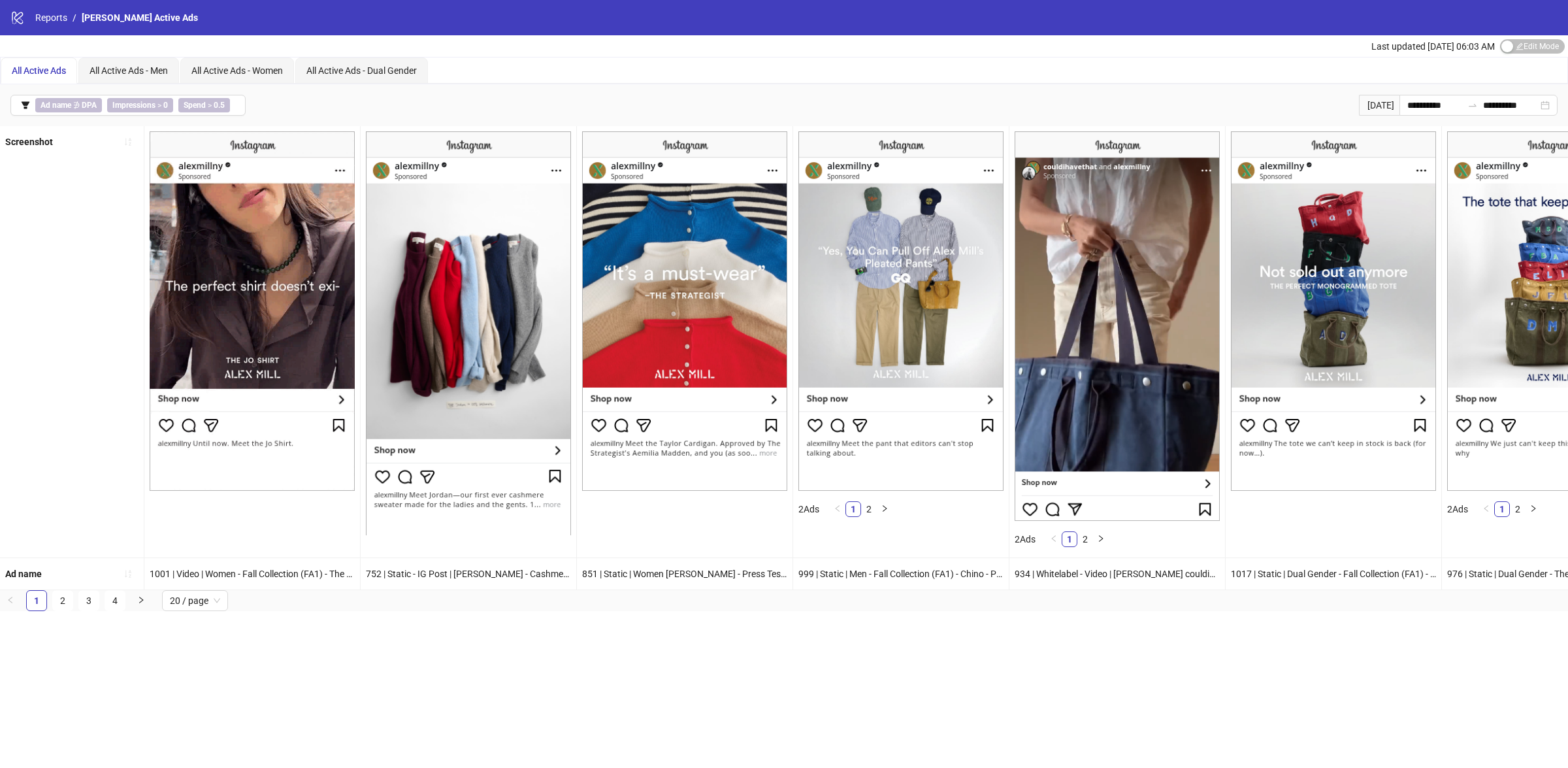
click at [321, 656] on div "**********" at bounding box center [784, 384] width 1568 height 768
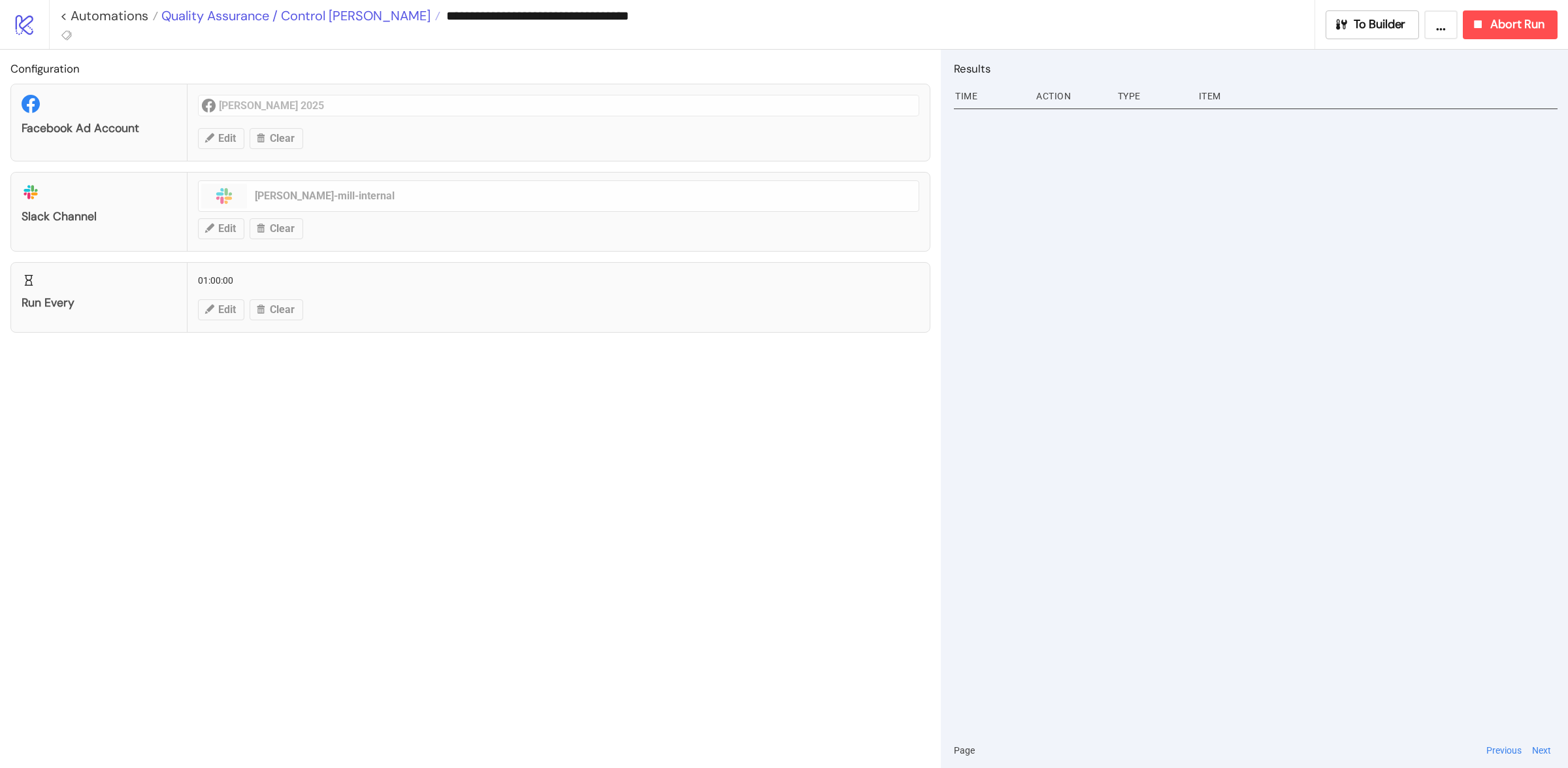
click at [317, 15] on span "Quality Assurance / Control [PERSON_NAME]" at bounding box center [294, 15] width 273 height 17
